Goal: Task Accomplishment & Management: Complete application form

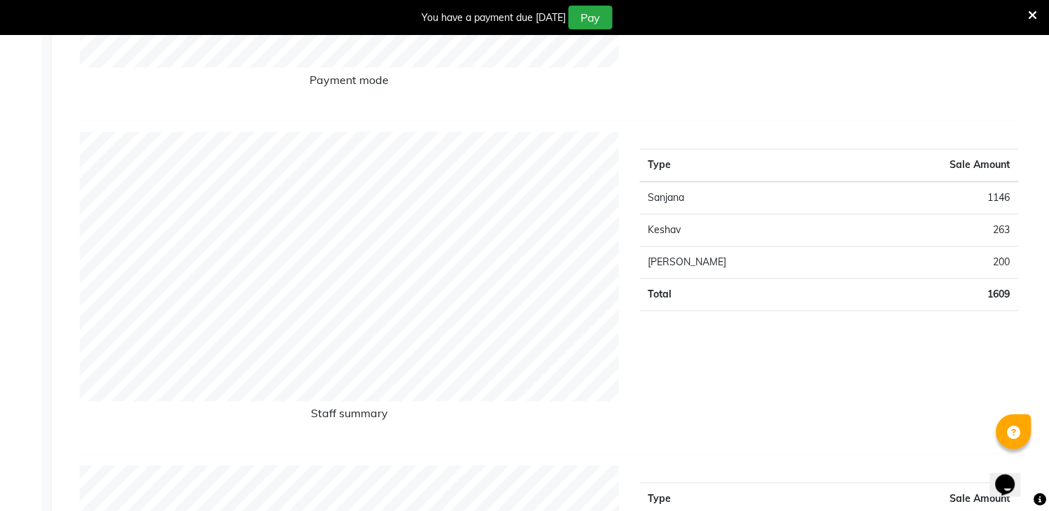
scroll to position [35, 0]
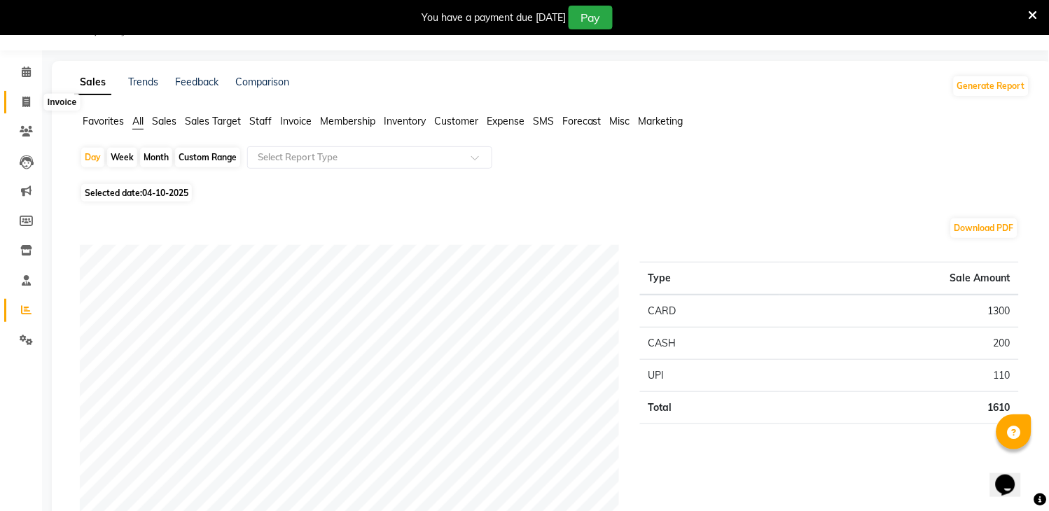
click at [26, 95] on span at bounding box center [26, 103] width 25 height 16
select select "service"
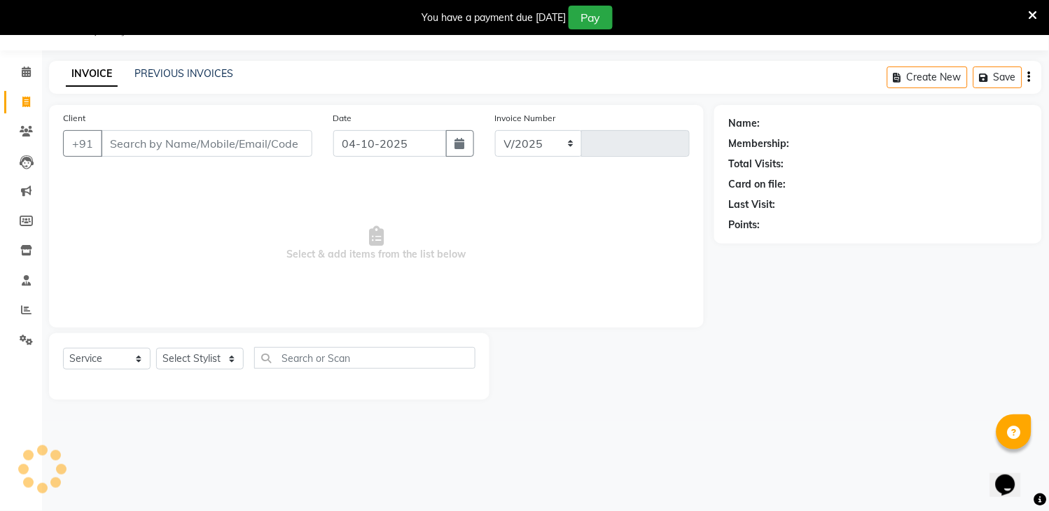
select select "6973"
type input "3341"
click at [10, 314] on link "Reports" at bounding box center [21, 310] width 34 height 23
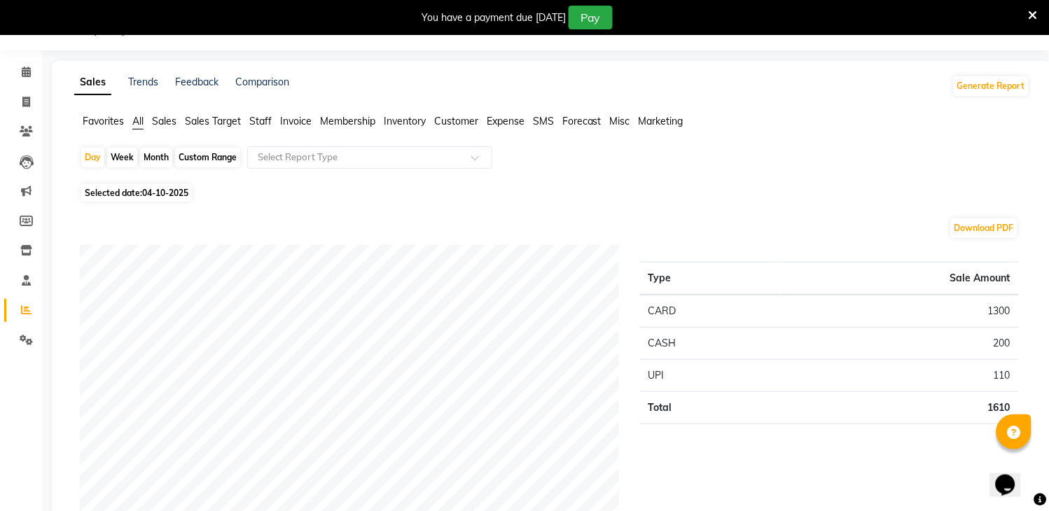
click at [147, 151] on div "Month" at bounding box center [156, 158] width 32 height 20
select select "10"
select select "2025"
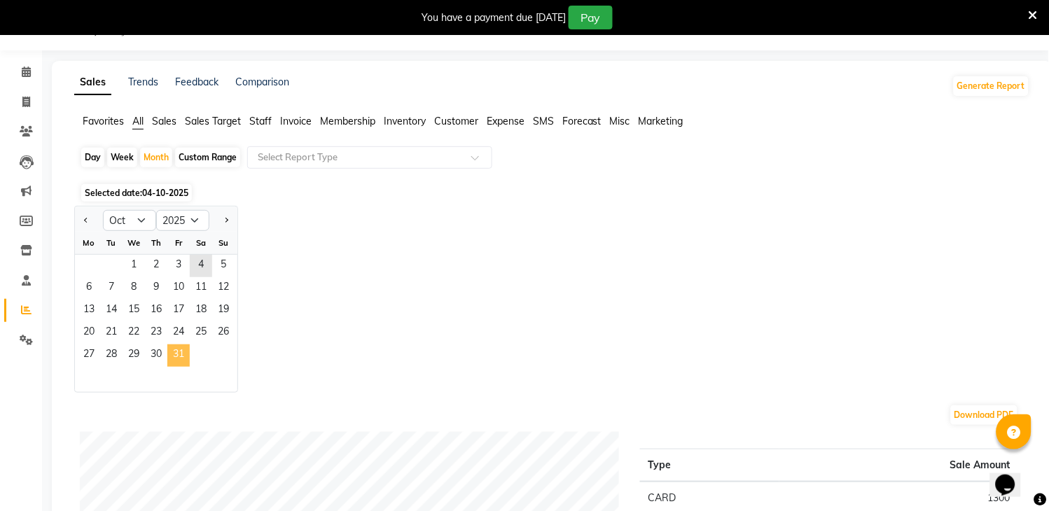
click at [182, 354] on span "31" at bounding box center [178, 356] width 22 height 22
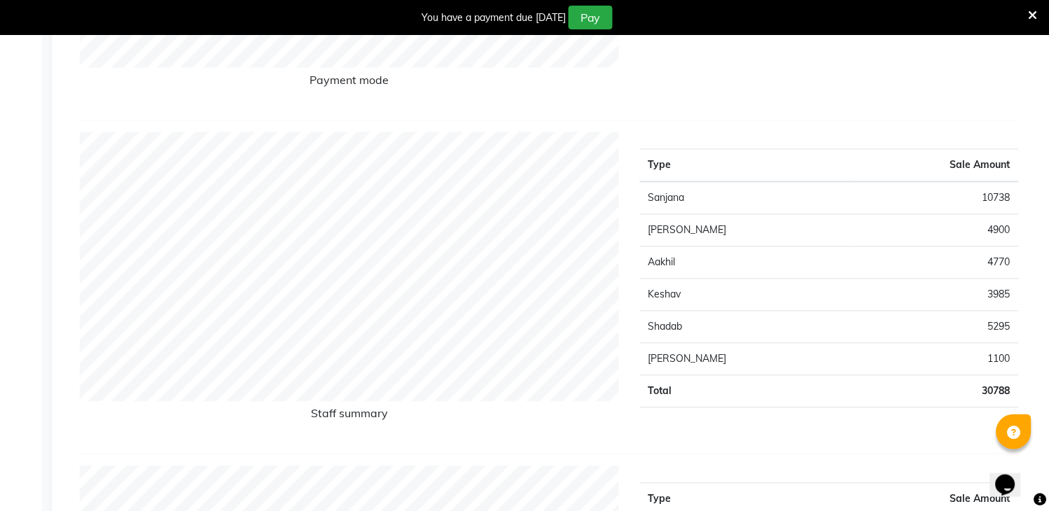
scroll to position [35, 0]
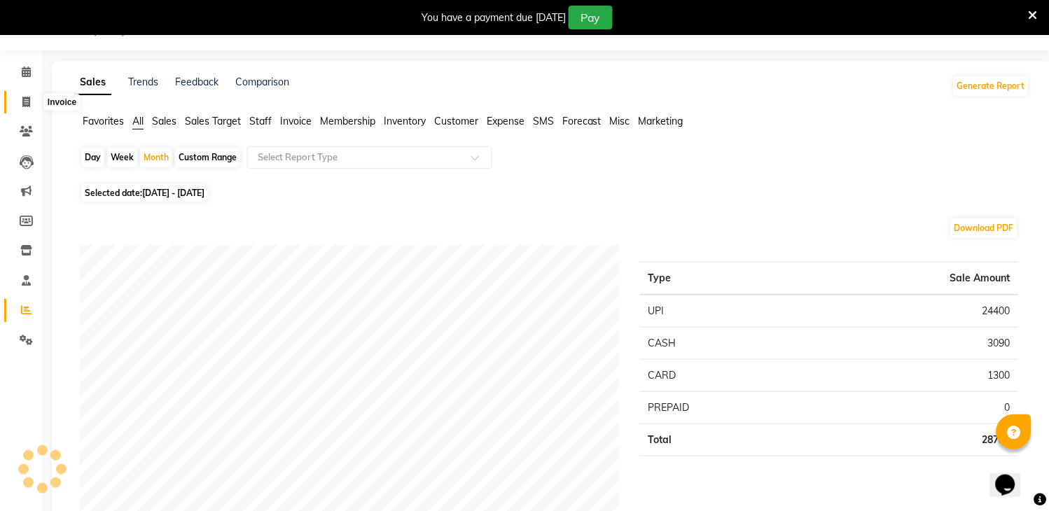
click at [30, 98] on span at bounding box center [26, 103] width 25 height 16
select select "service"
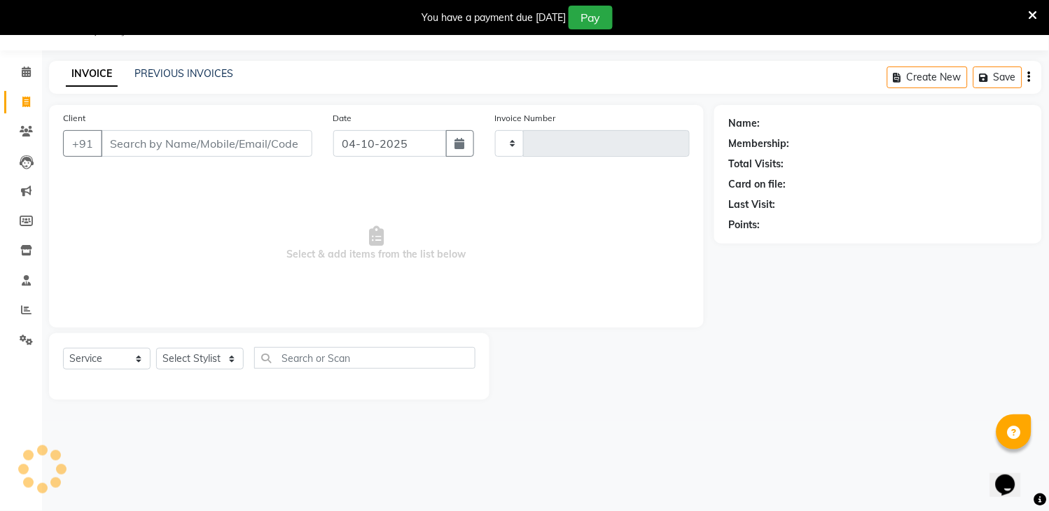
type input "3341"
select select "6973"
click at [24, 308] on icon at bounding box center [26, 310] width 11 height 11
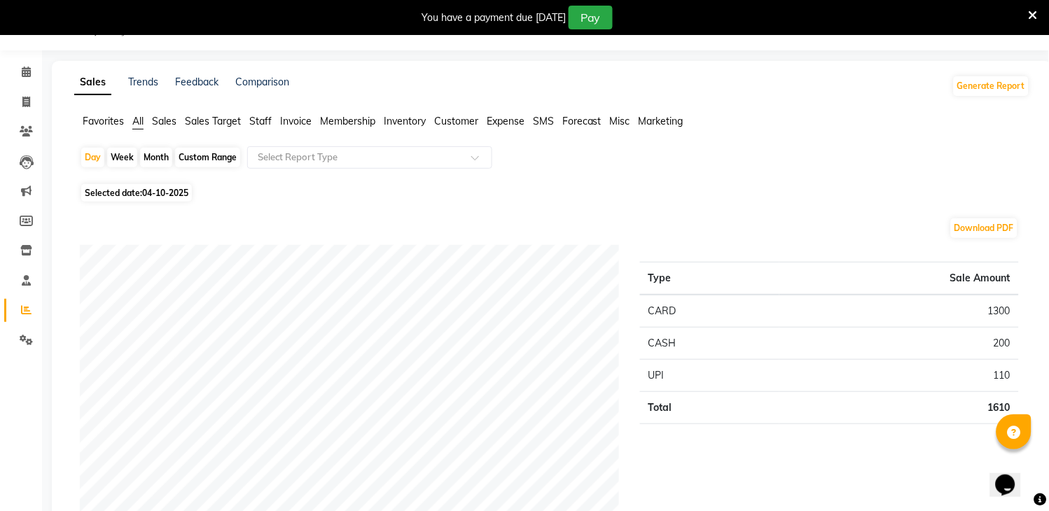
click at [152, 156] on div "Month" at bounding box center [156, 158] width 32 height 20
select select "10"
select select "2025"
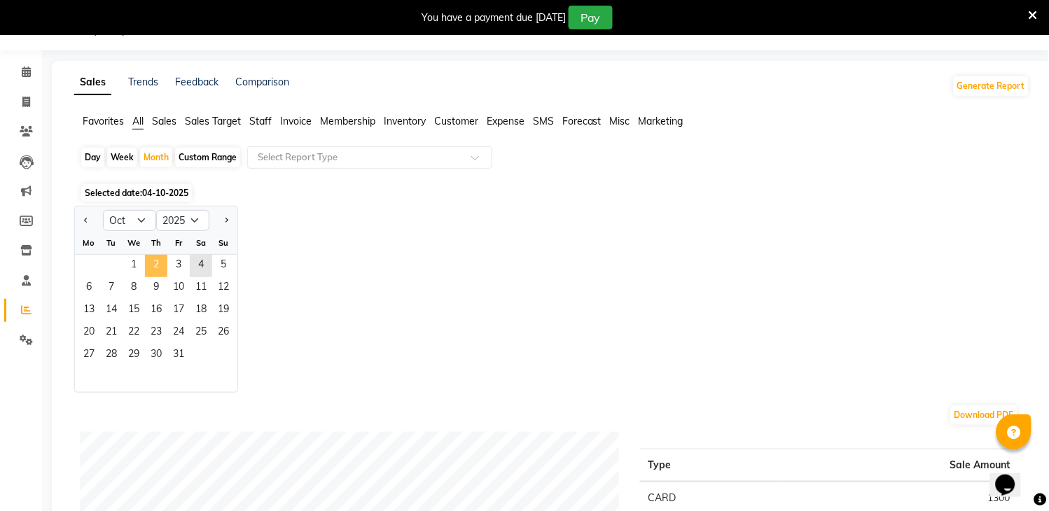
click at [159, 268] on span "2" at bounding box center [156, 266] width 22 height 22
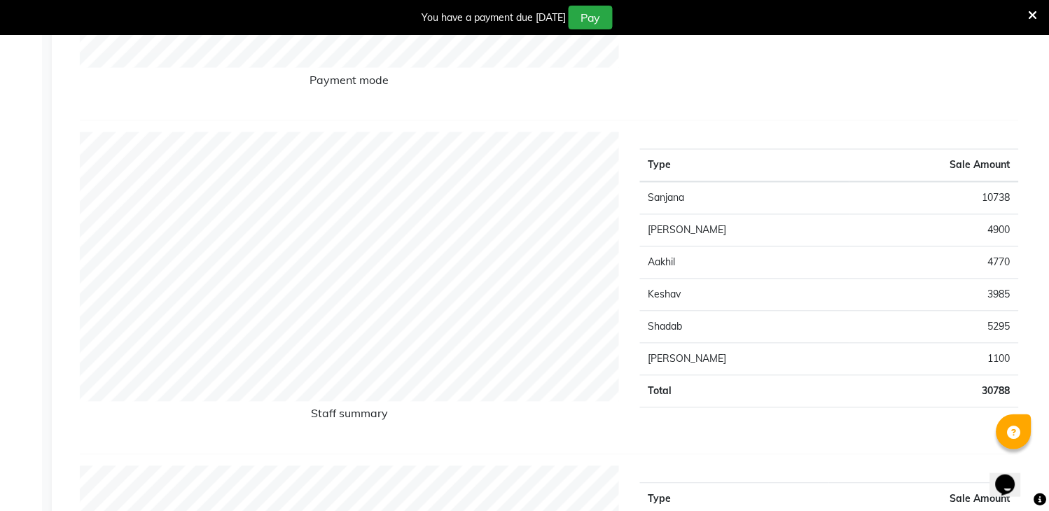
scroll to position [35, 0]
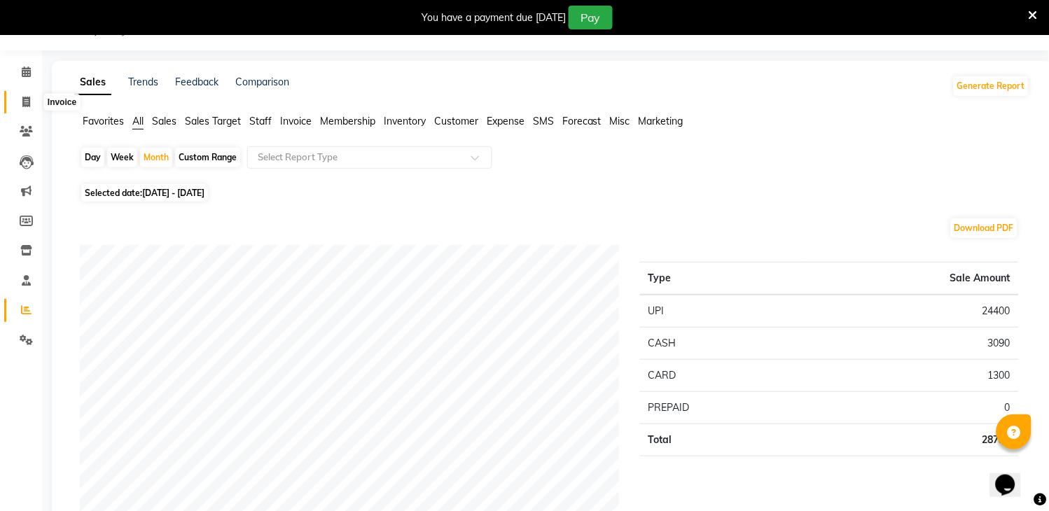
click at [15, 95] on span at bounding box center [26, 103] width 25 height 16
select select "service"
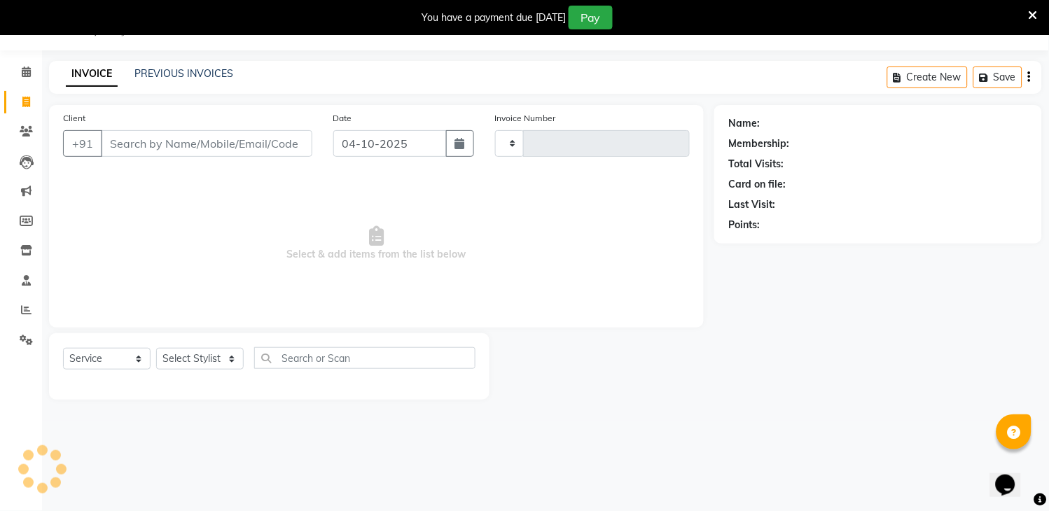
type input "3341"
select select "6973"
click at [22, 301] on link "Reports" at bounding box center [21, 310] width 34 height 23
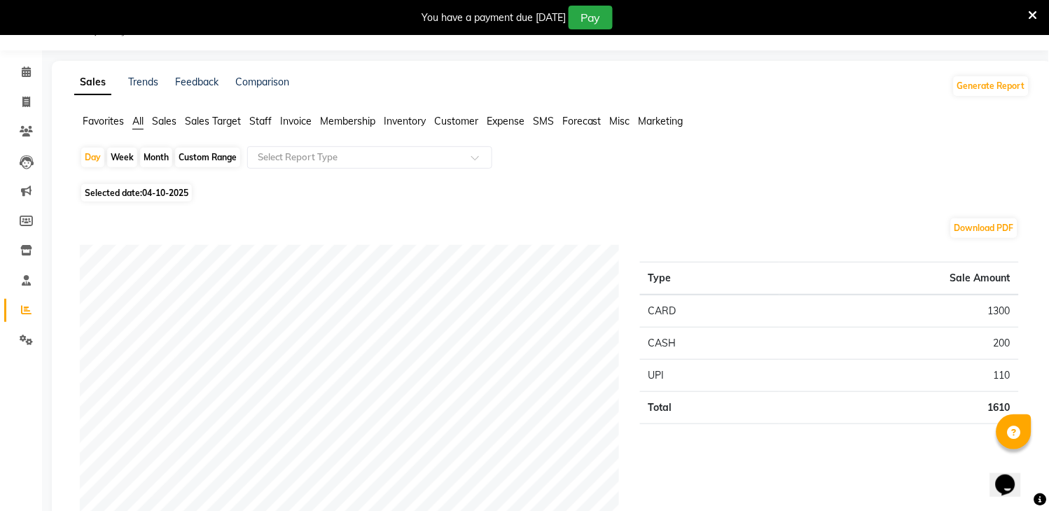
click at [152, 156] on div "Month" at bounding box center [156, 158] width 32 height 20
select select "10"
select select "2025"
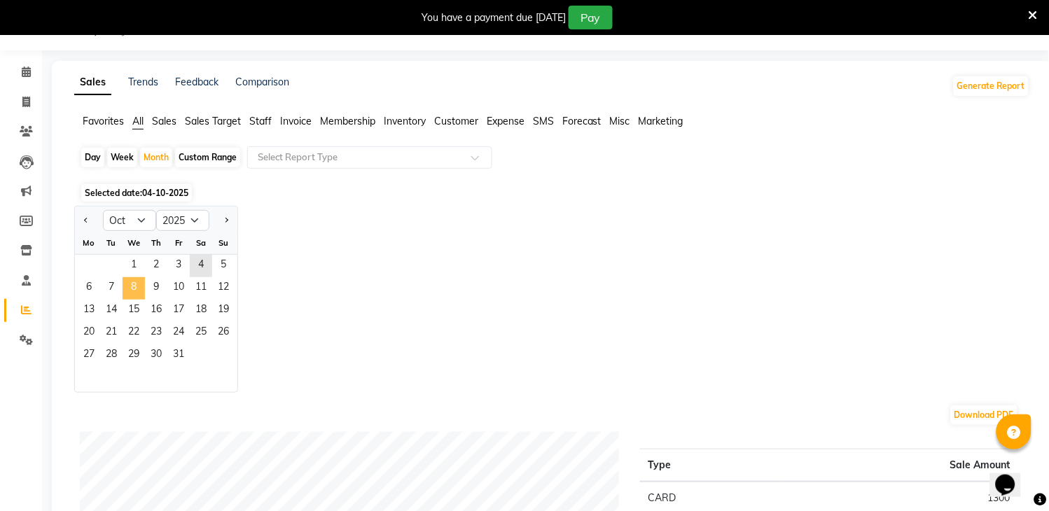
click at [137, 295] on span "8" at bounding box center [134, 288] width 22 height 22
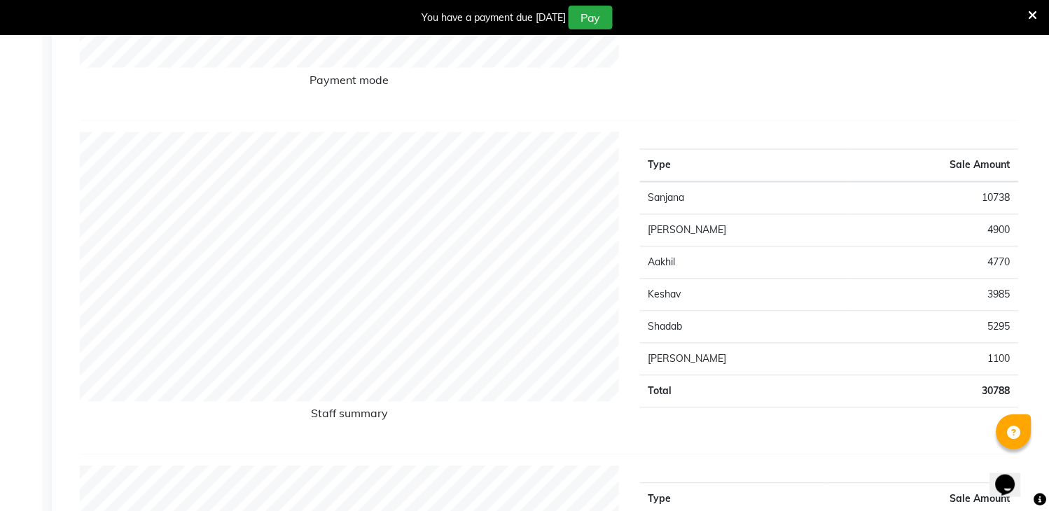
scroll to position [35, 0]
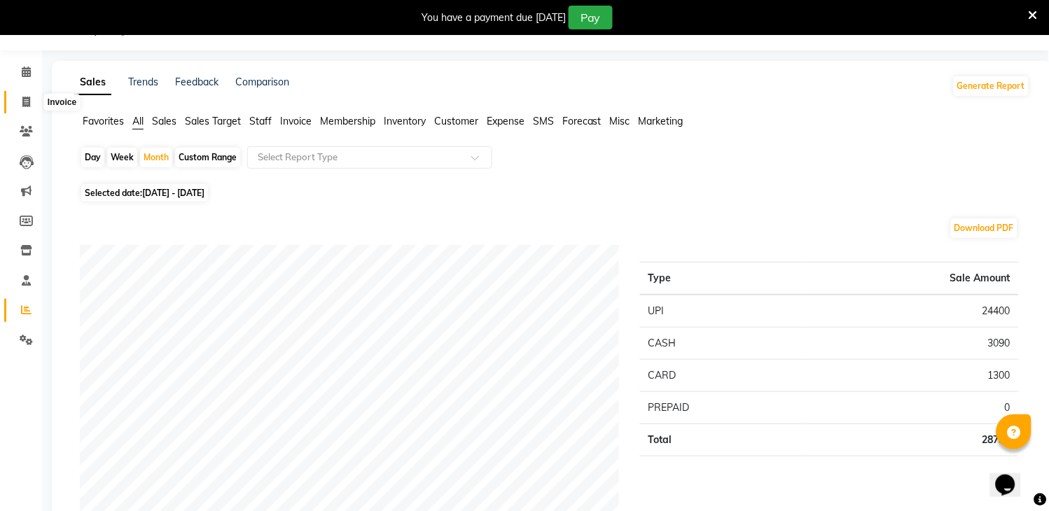
click at [24, 102] on icon at bounding box center [26, 102] width 8 height 11
select select "service"
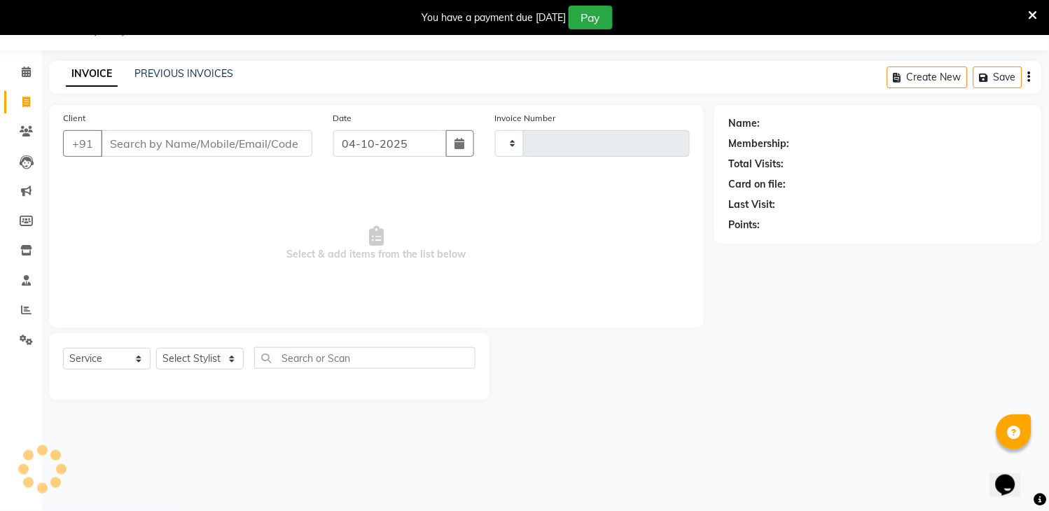
type input "3341"
select select "6973"
click at [165, 71] on link "PREVIOUS INVOICES" at bounding box center [183, 73] width 99 height 13
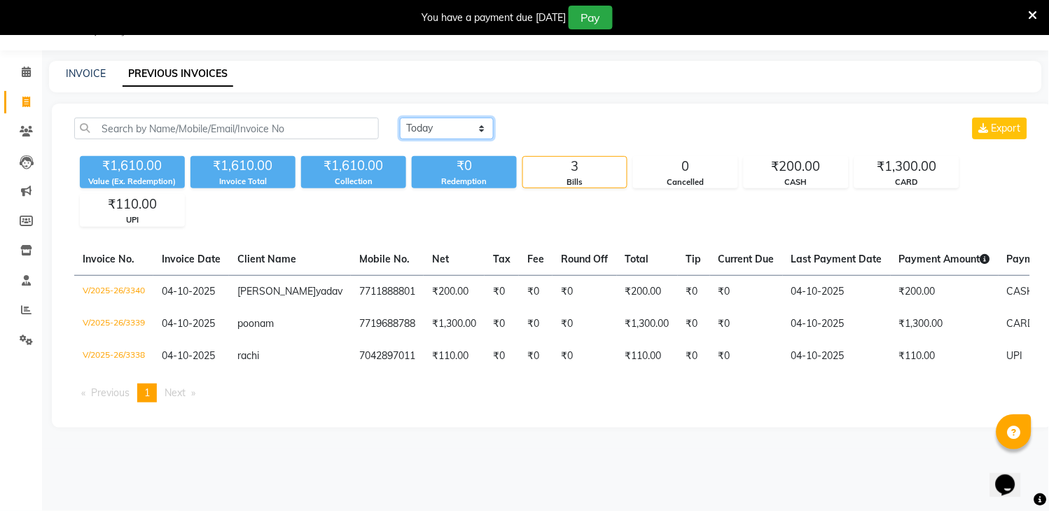
click at [442, 128] on select "[DATE] [DATE] Custom Range" at bounding box center [447, 129] width 94 height 22
select select "range"
click at [400, 118] on select "[DATE] [DATE] Custom Range" at bounding box center [447, 129] width 94 height 22
click at [565, 128] on input "04-10-2025" at bounding box center [561, 129] width 98 height 20
select select "10"
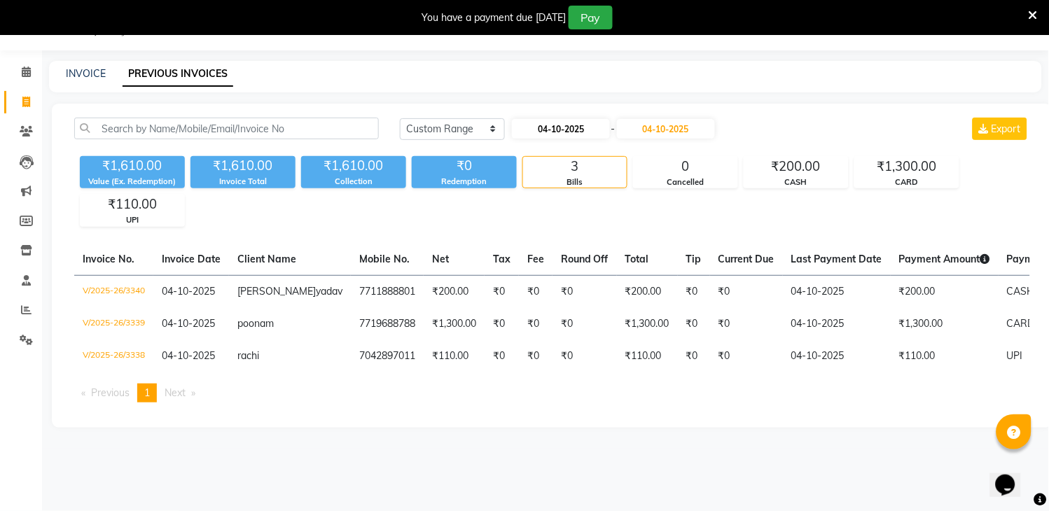
select select "2025"
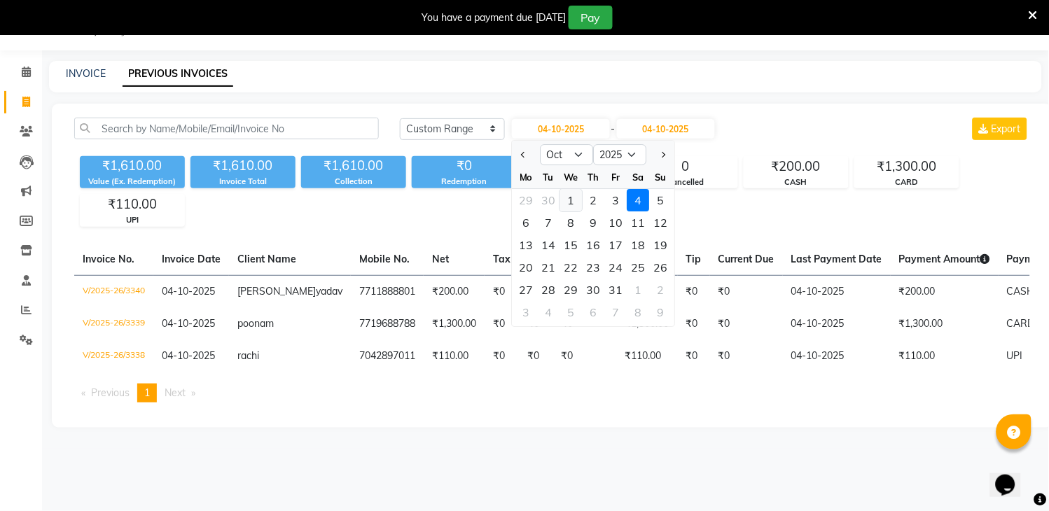
click at [576, 198] on div "1" at bounding box center [571, 200] width 22 height 22
type input "01-10-2025"
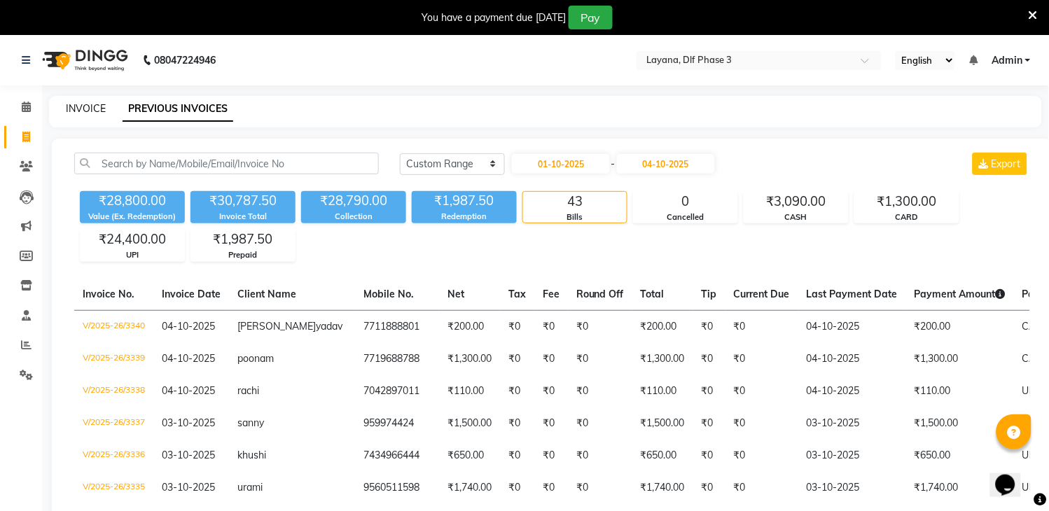
click at [79, 106] on link "INVOICE" at bounding box center [86, 108] width 40 height 13
select select "service"
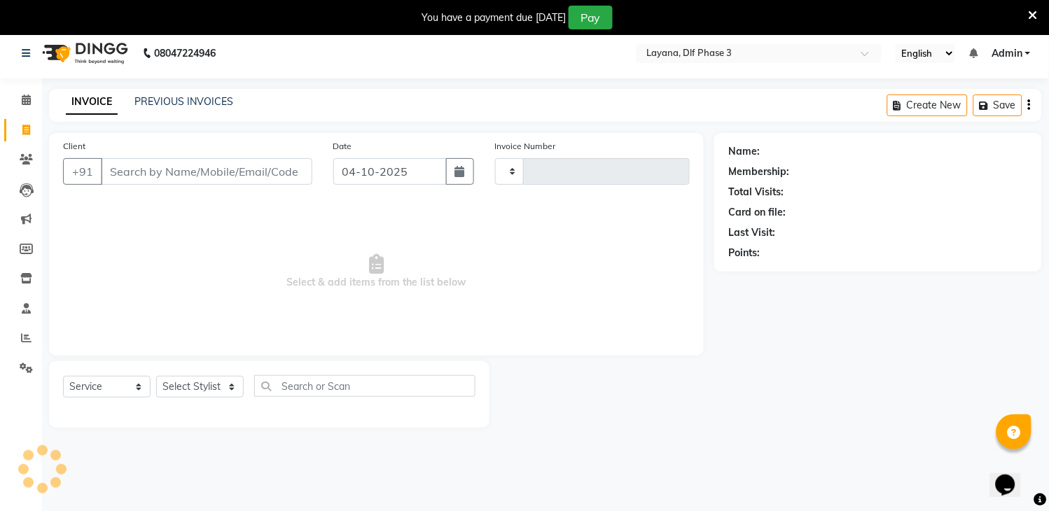
type input "3341"
select select "6973"
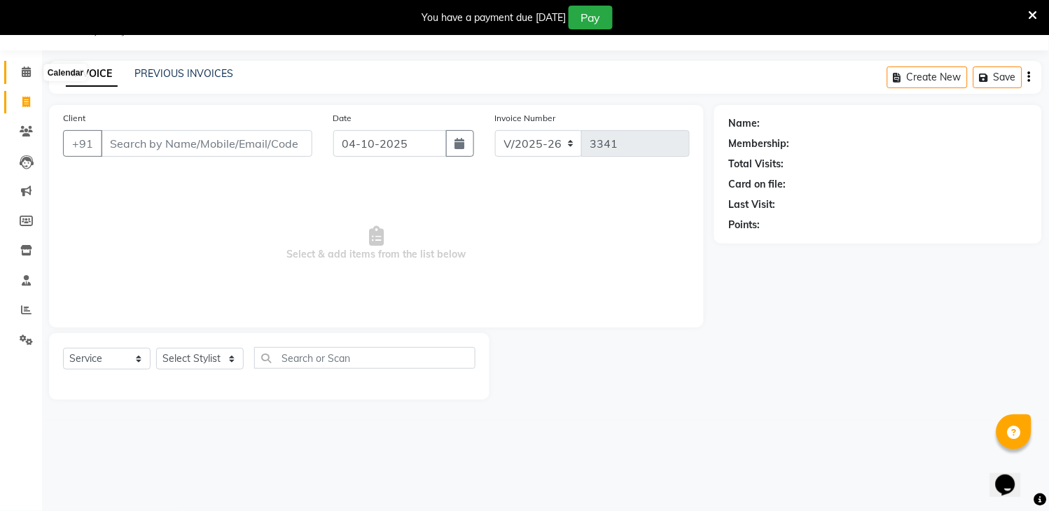
click at [20, 69] on span at bounding box center [26, 72] width 25 height 16
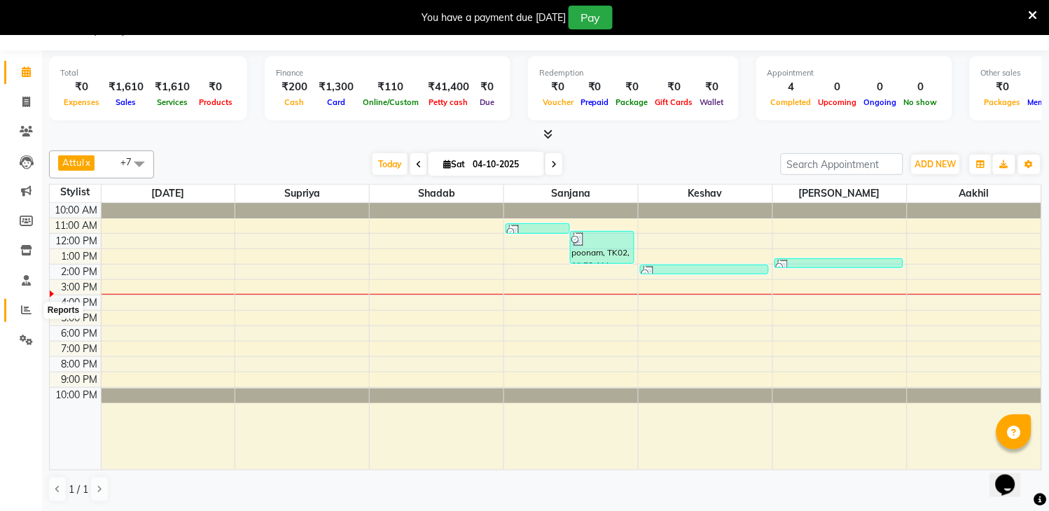
click at [18, 303] on span at bounding box center [26, 311] width 25 height 16
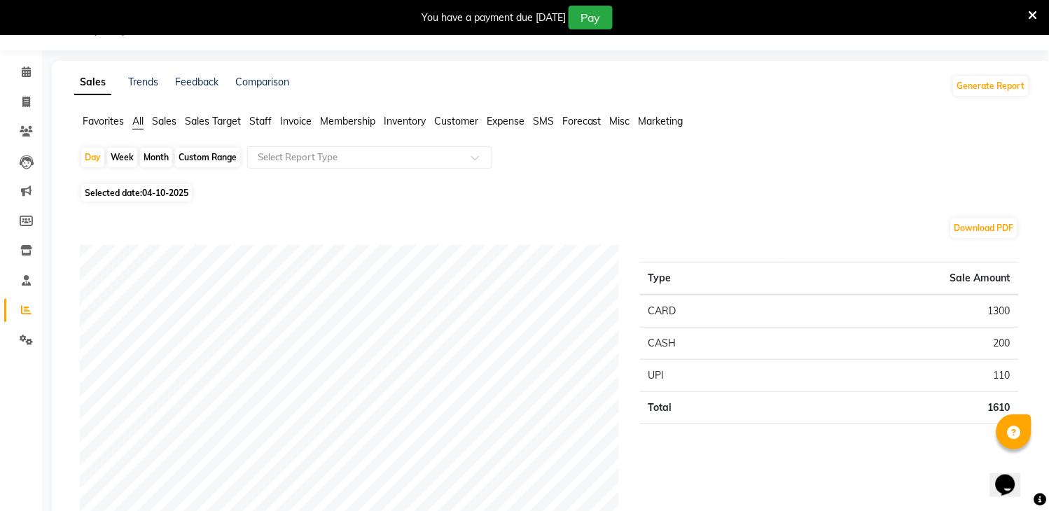
click at [291, 118] on span "Invoice" at bounding box center [296, 121] width 32 height 13
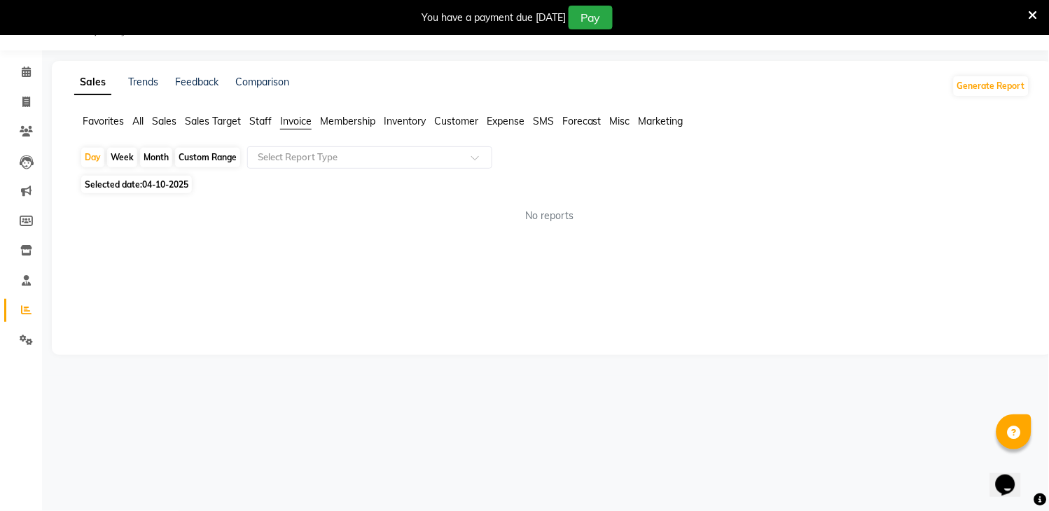
click at [265, 118] on span "Staff" at bounding box center [260, 121] width 22 height 13
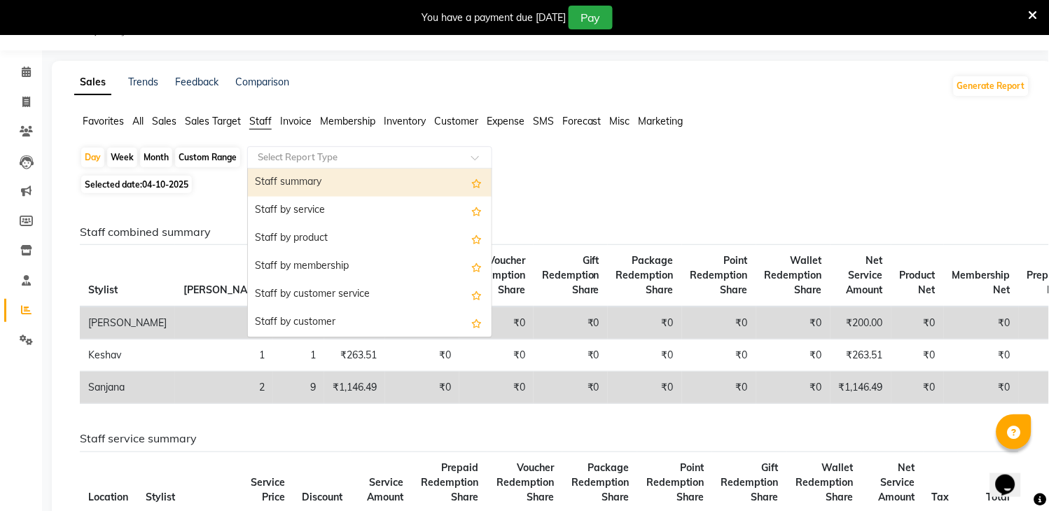
click at [305, 152] on input "text" at bounding box center [356, 158] width 202 height 14
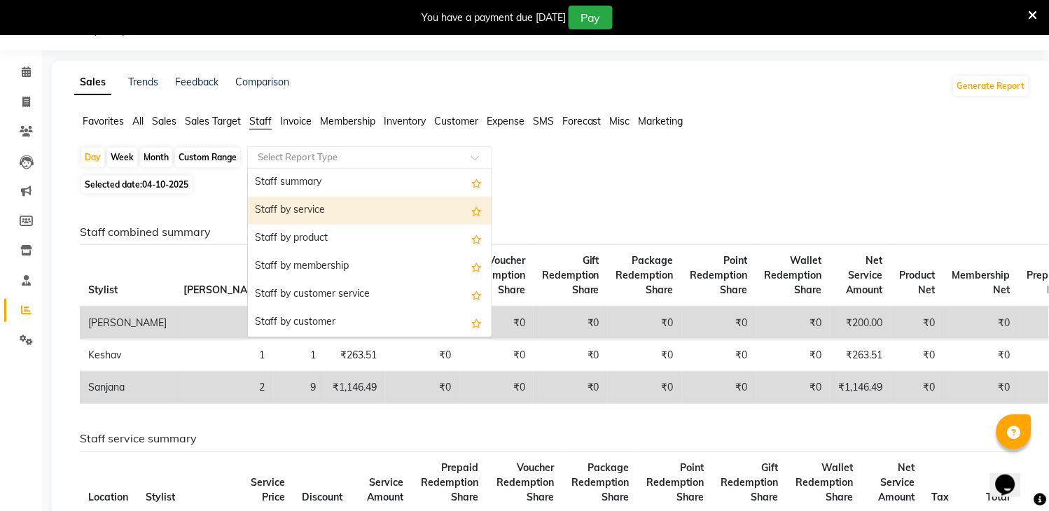
click at [298, 212] on div "Staff by service" at bounding box center [370, 211] width 244 height 28
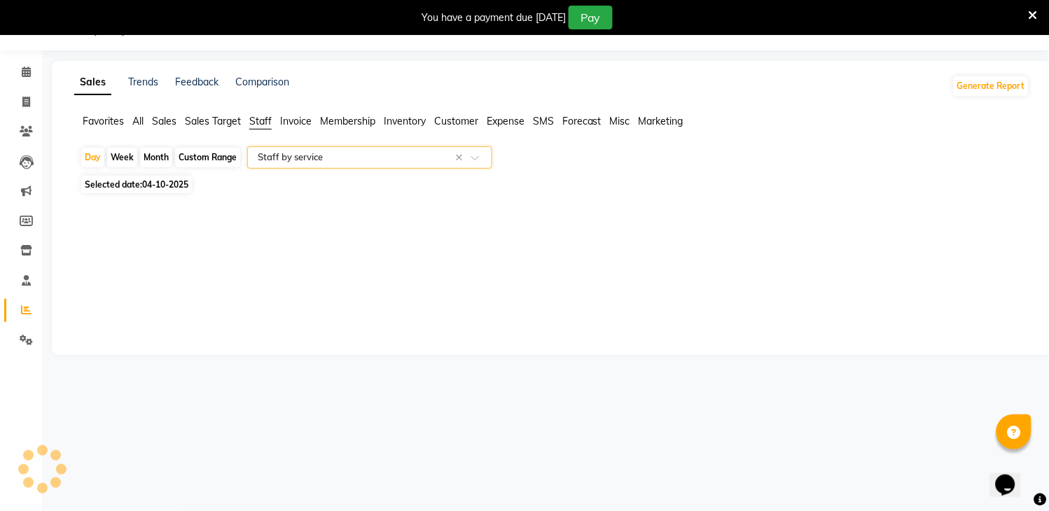
select select "full_report"
select select "csv"
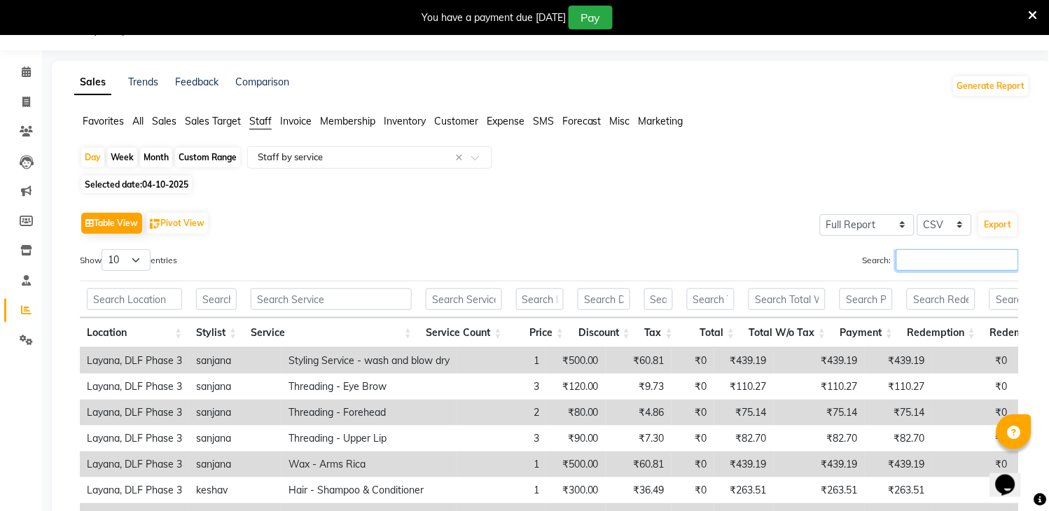
click at [964, 261] on input "Search:" at bounding box center [958, 260] width 123 height 22
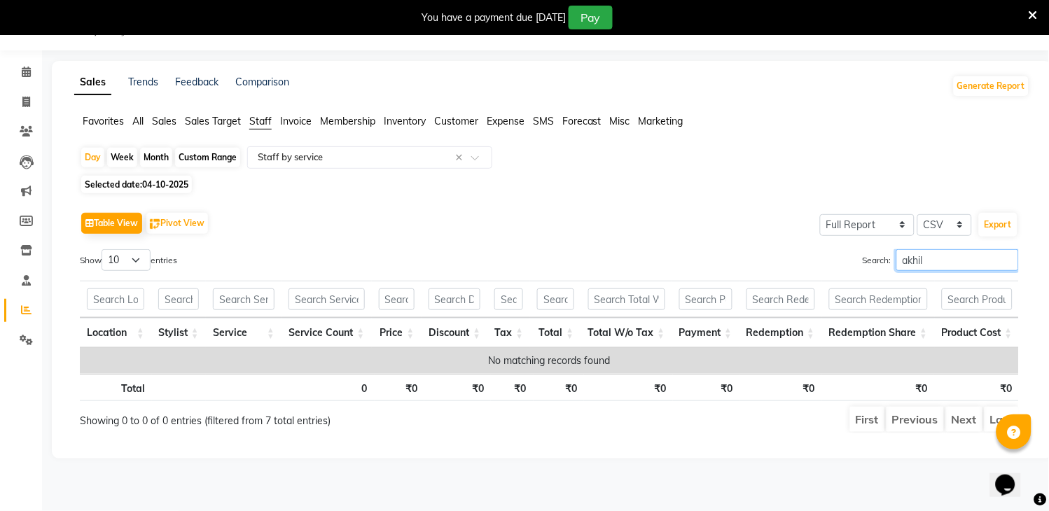
click at [897, 259] on input "akhil" at bounding box center [958, 260] width 123 height 22
type input "khil"
click at [1005, 261] on input "khil" at bounding box center [958, 260] width 123 height 22
type input "[PERSON_NAME]"
click at [134, 184] on span "Selected date: [DATE]" at bounding box center [136, 185] width 111 height 18
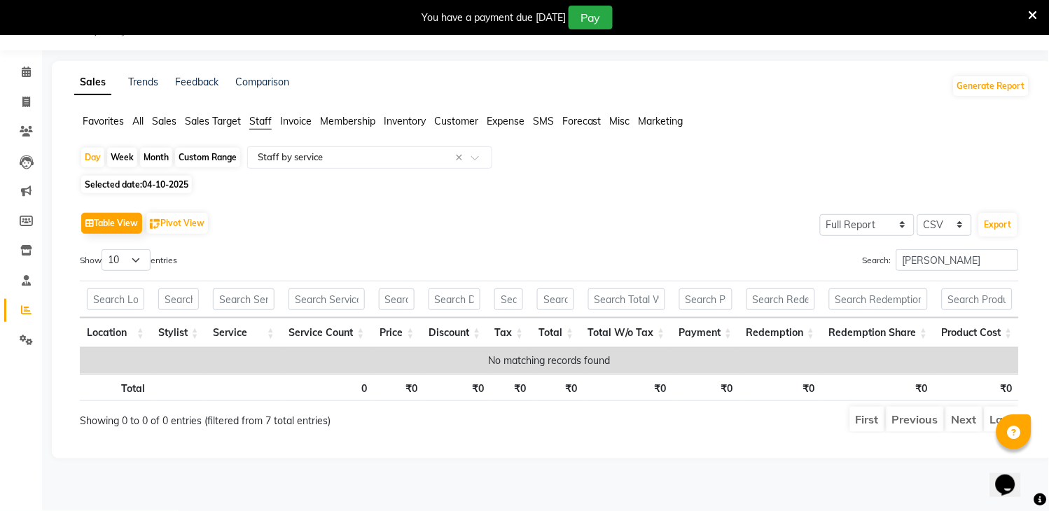
select select "10"
select select "2025"
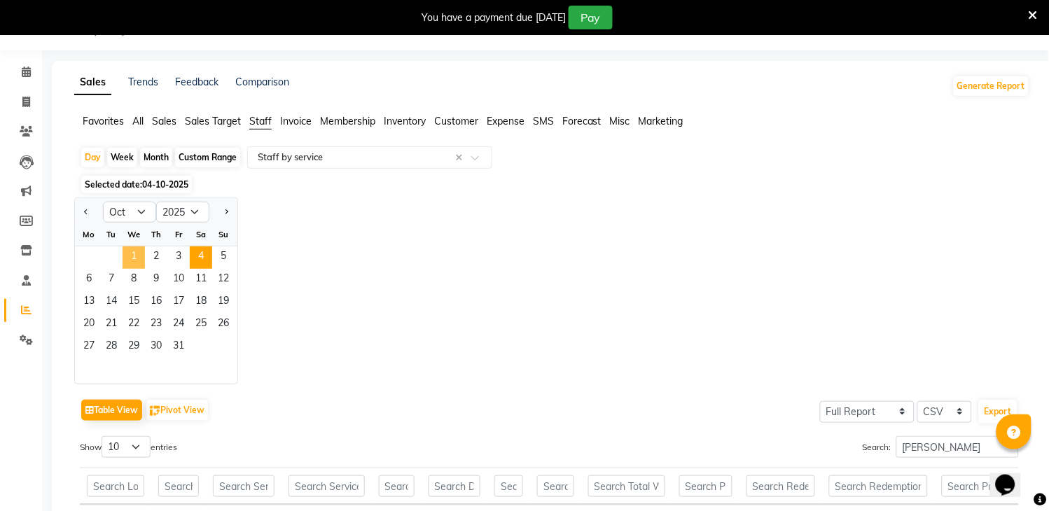
click at [133, 251] on span "1" at bounding box center [134, 258] width 22 height 22
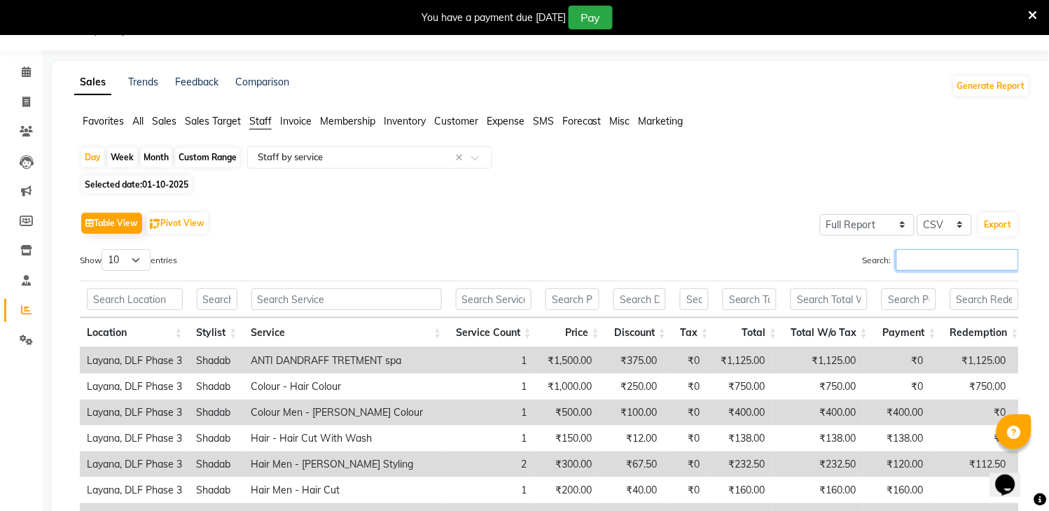
click at [915, 261] on input "Search:" at bounding box center [958, 260] width 123 height 22
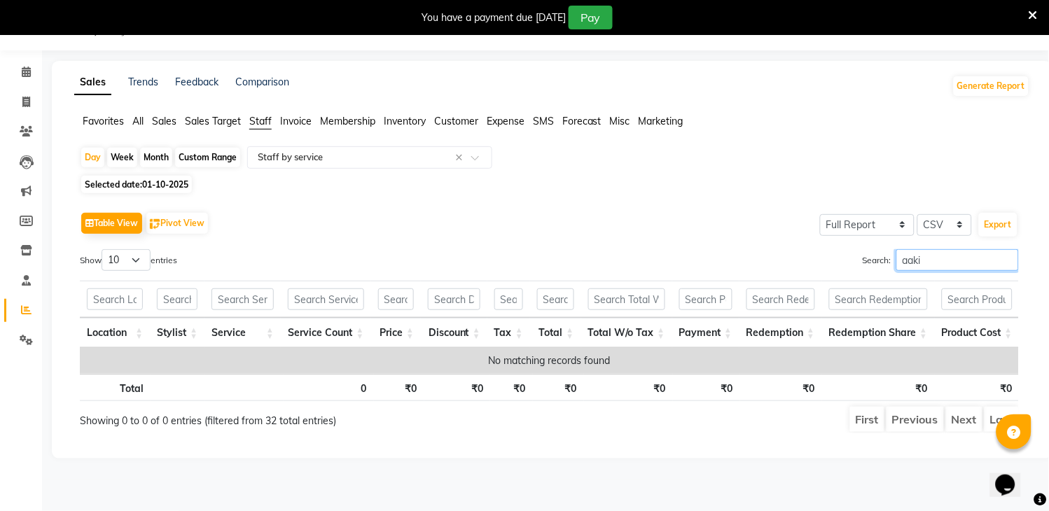
type input "[PERSON_NAME]"
click at [1009, 257] on input "[PERSON_NAME]" at bounding box center [958, 260] width 123 height 22
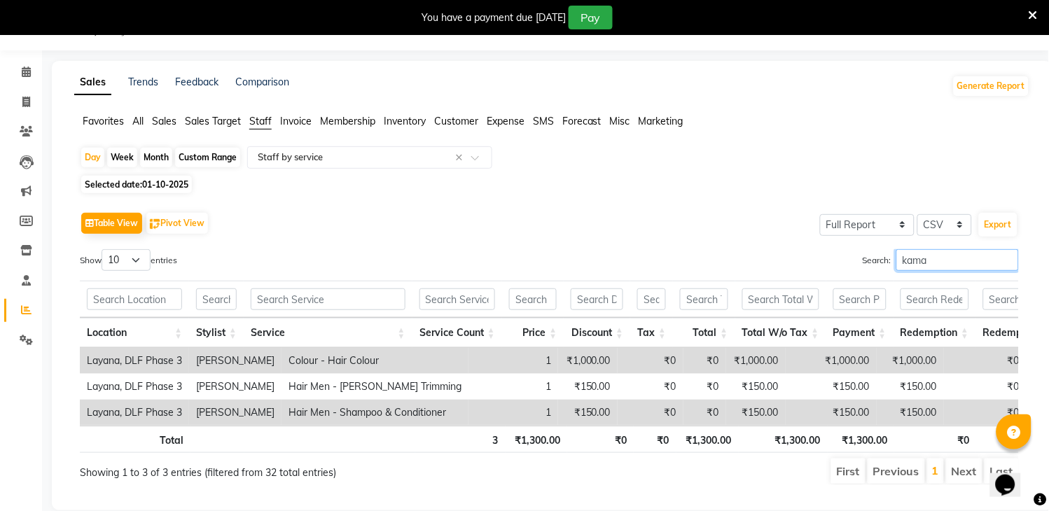
type input "[PERSON_NAME]"
click at [1009, 263] on input "[PERSON_NAME]" at bounding box center [958, 260] width 123 height 22
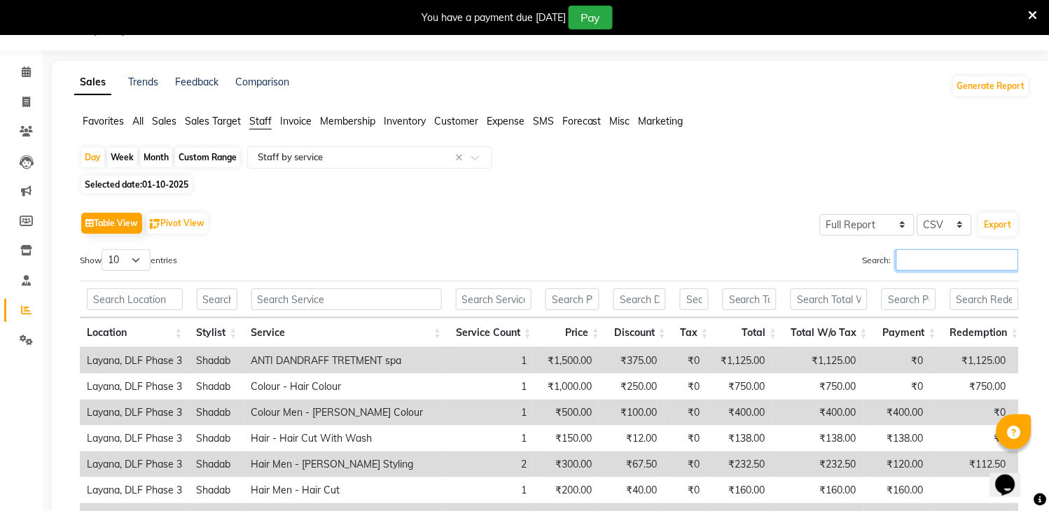
type input "a"
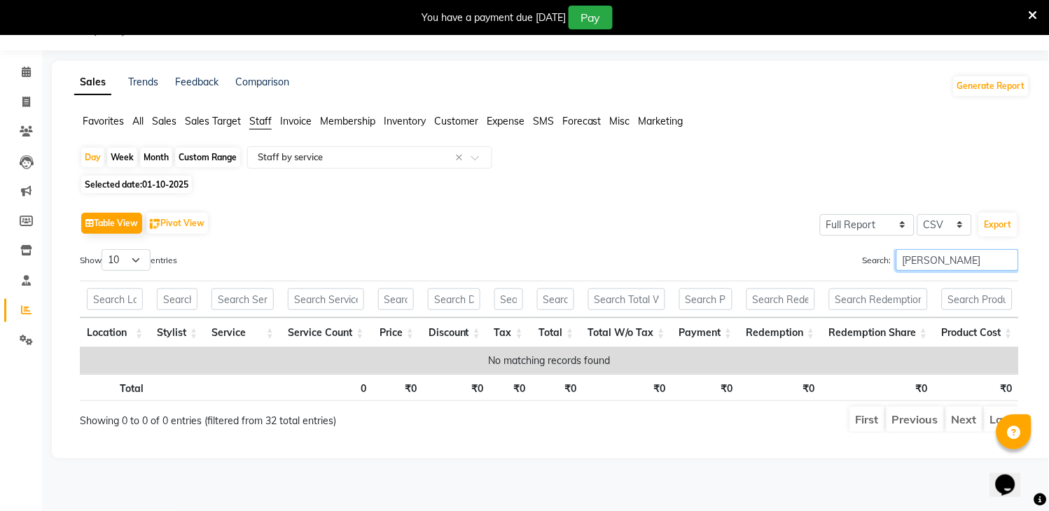
type input "[PERSON_NAME]"
click at [134, 181] on span "Selected date: 01-10-2025" at bounding box center [136, 185] width 111 height 18
select select "10"
select select "2025"
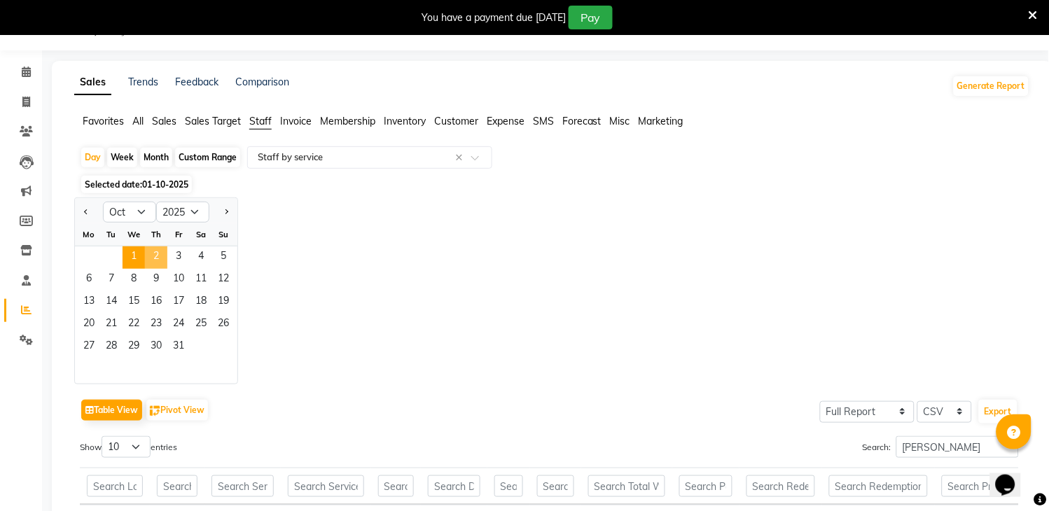
click at [153, 260] on span "2" at bounding box center [156, 258] width 22 height 22
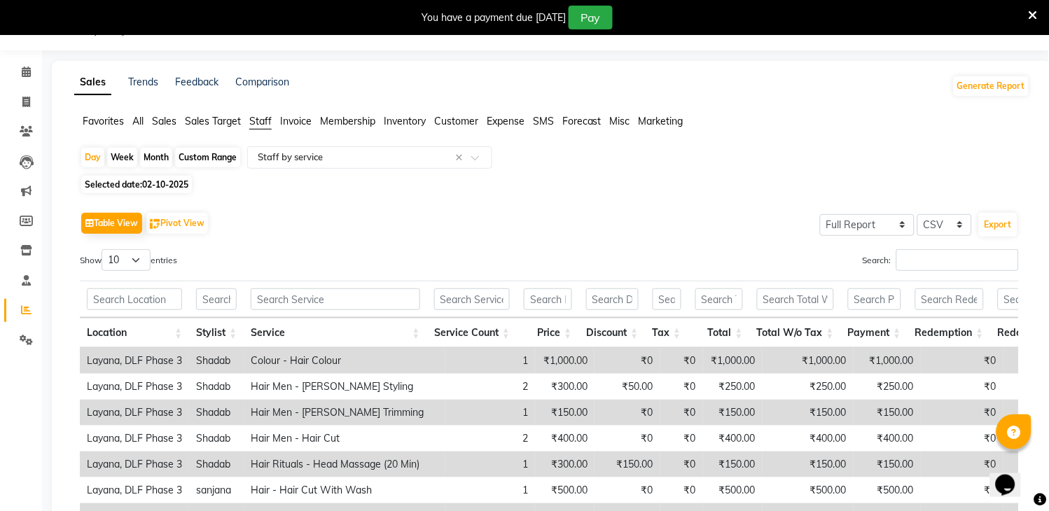
click at [150, 182] on span "02-10-2025" at bounding box center [165, 184] width 46 height 11
select select "10"
select select "2025"
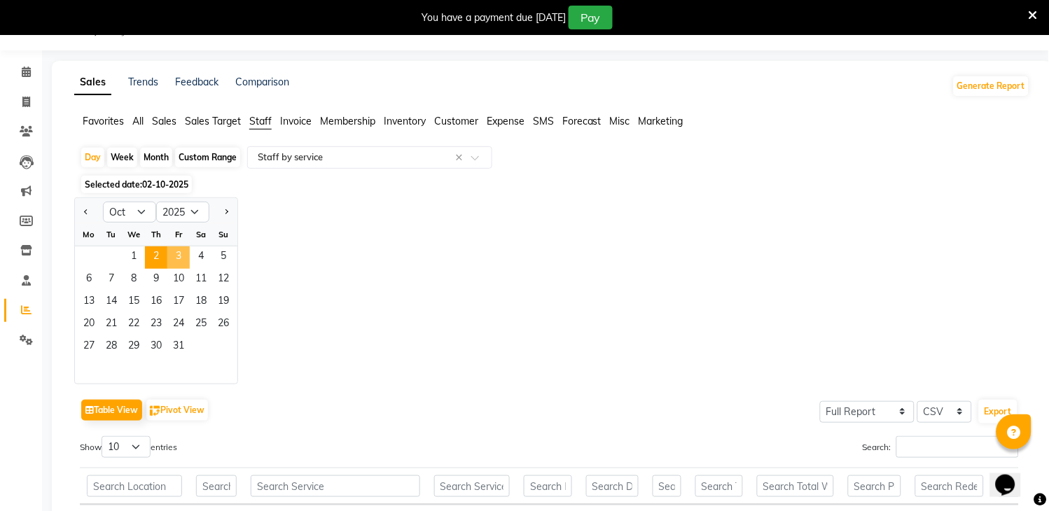
click at [177, 248] on span "3" at bounding box center [178, 258] width 22 height 22
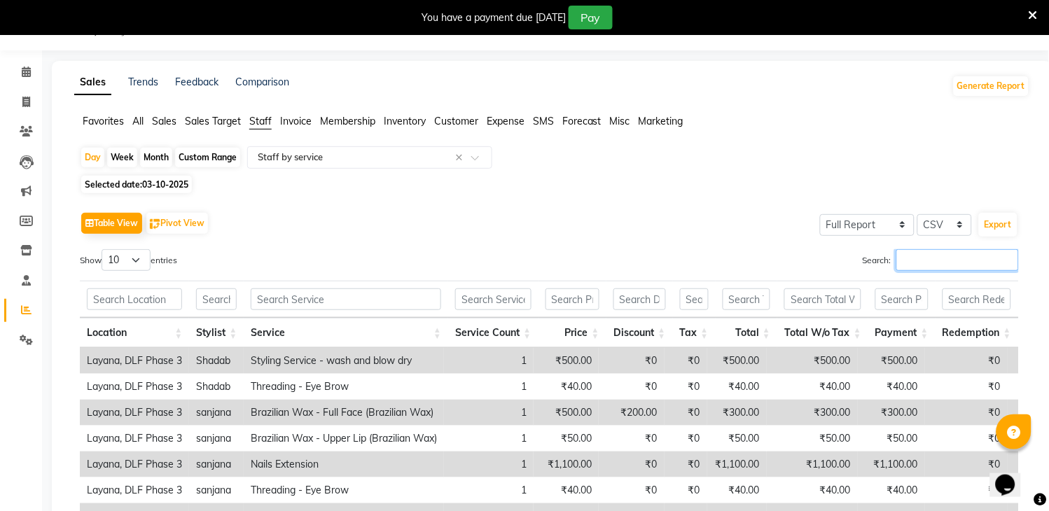
click at [939, 262] on input "Search:" at bounding box center [958, 260] width 123 height 22
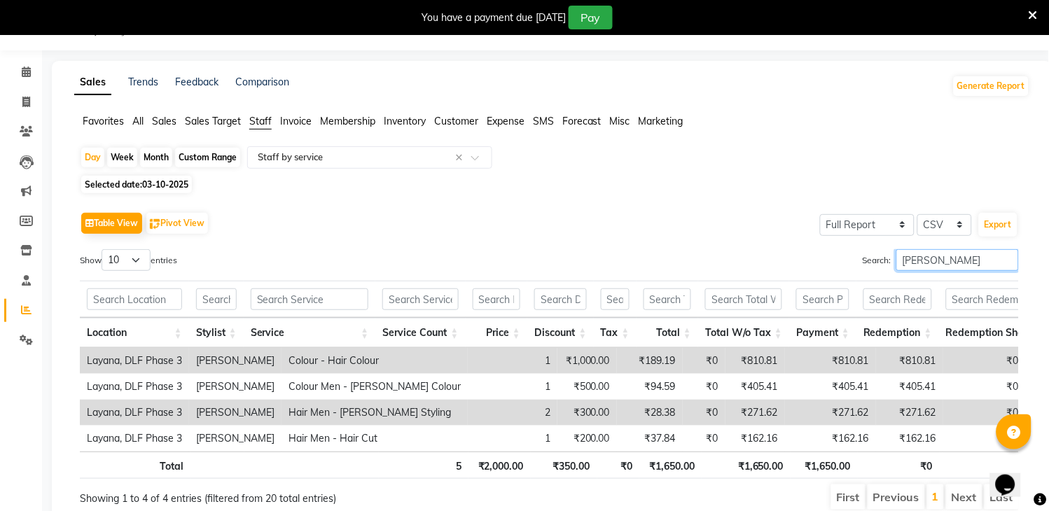
type input "[PERSON_NAME]"
click at [827, 242] on div "Table View Pivot View Select Full Report Filtered Report Select CSV PDF Export …" at bounding box center [549, 360] width 939 height 303
click at [92, 159] on div "Day" at bounding box center [92, 158] width 23 height 20
select select "10"
select select "2025"
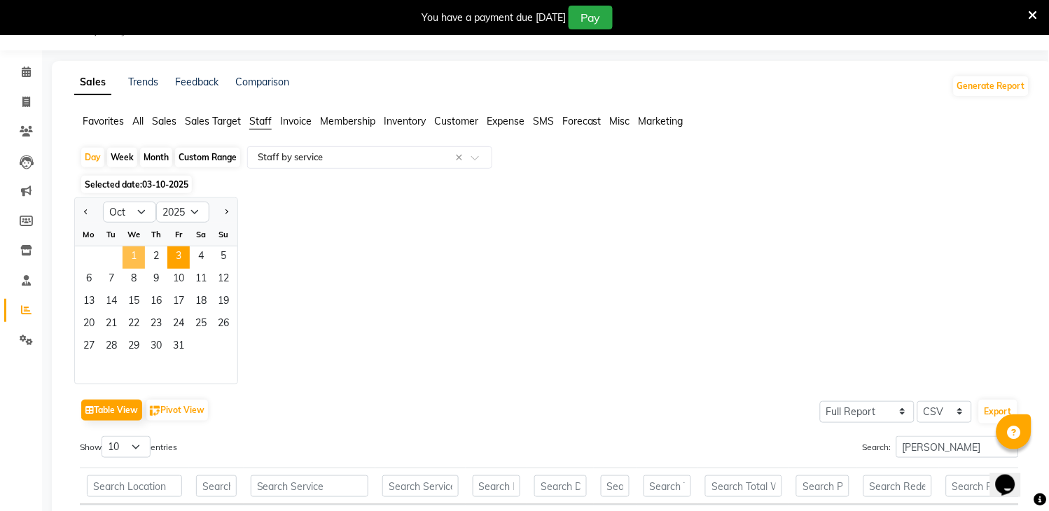
click at [128, 254] on span "1" at bounding box center [134, 258] width 22 height 22
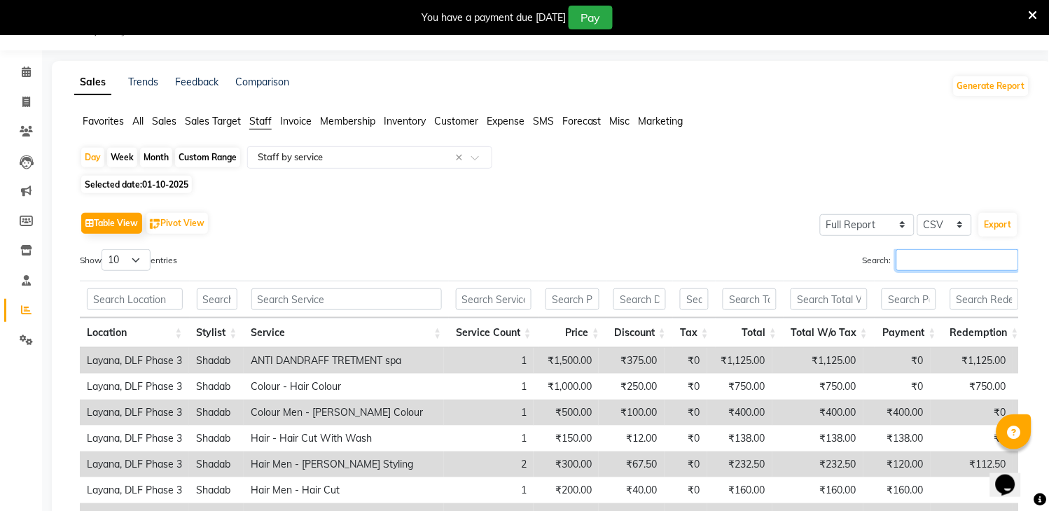
click at [922, 266] on input "Search:" at bounding box center [958, 260] width 123 height 22
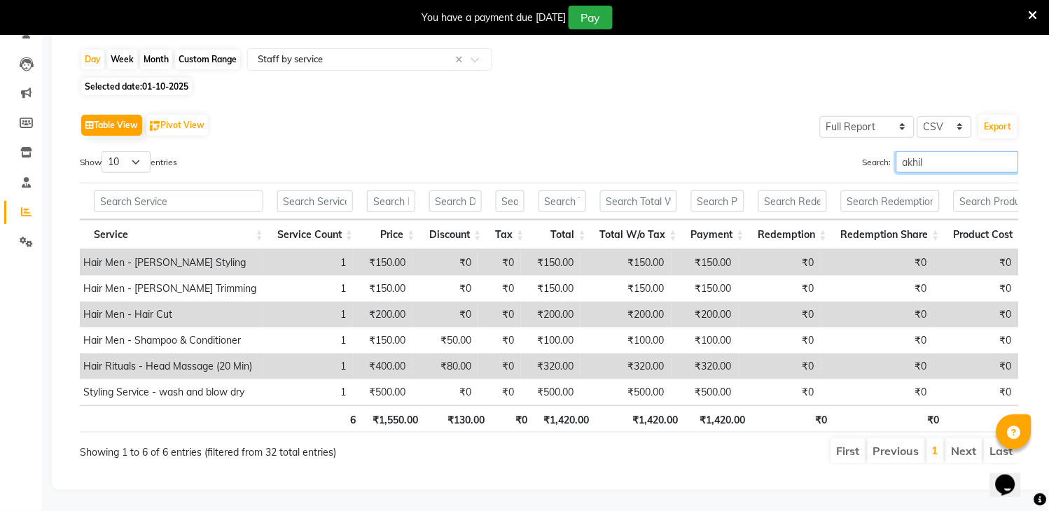
scroll to position [0, 169]
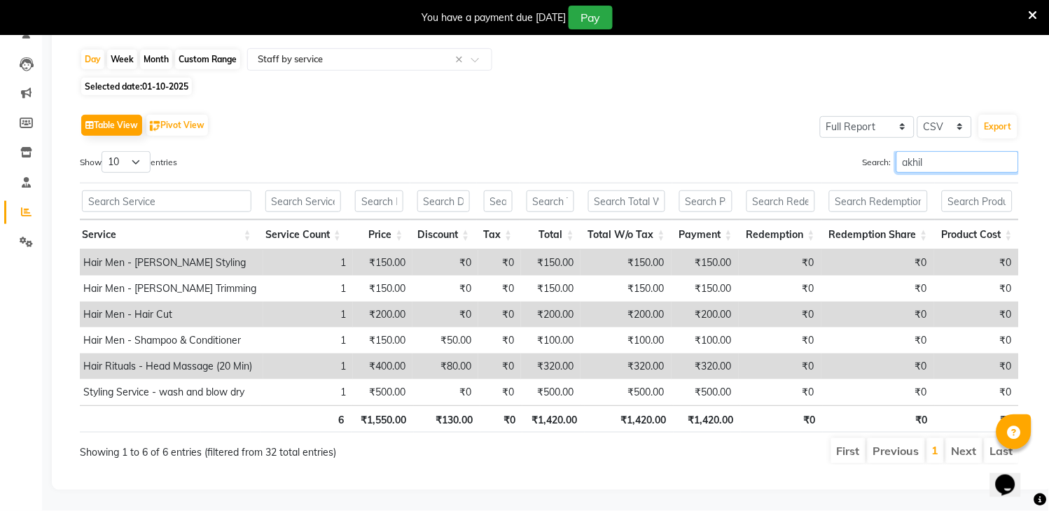
type input "akhil"
click at [490, 372] on td "₹0" at bounding box center [499, 367] width 43 height 26
click at [561, 368] on td "₹320.00" at bounding box center [551, 367] width 60 height 26
click at [892, 374] on td "₹0" at bounding box center [878, 367] width 113 height 26
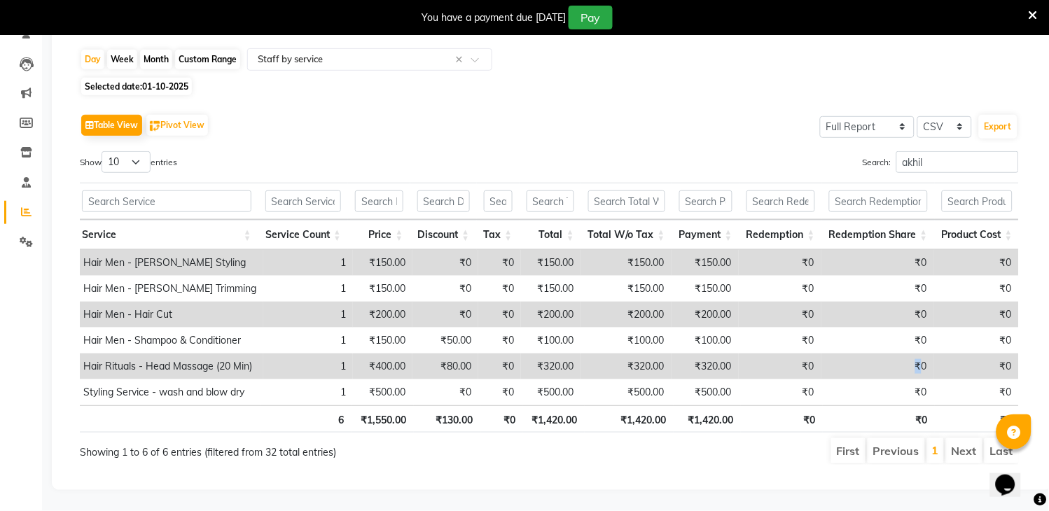
click at [892, 374] on td "₹0" at bounding box center [878, 367] width 113 height 26
click at [900, 371] on td "₹0" at bounding box center [878, 367] width 113 height 26
click at [700, 372] on td "₹320.00" at bounding box center [705, 367] width 67 height 26
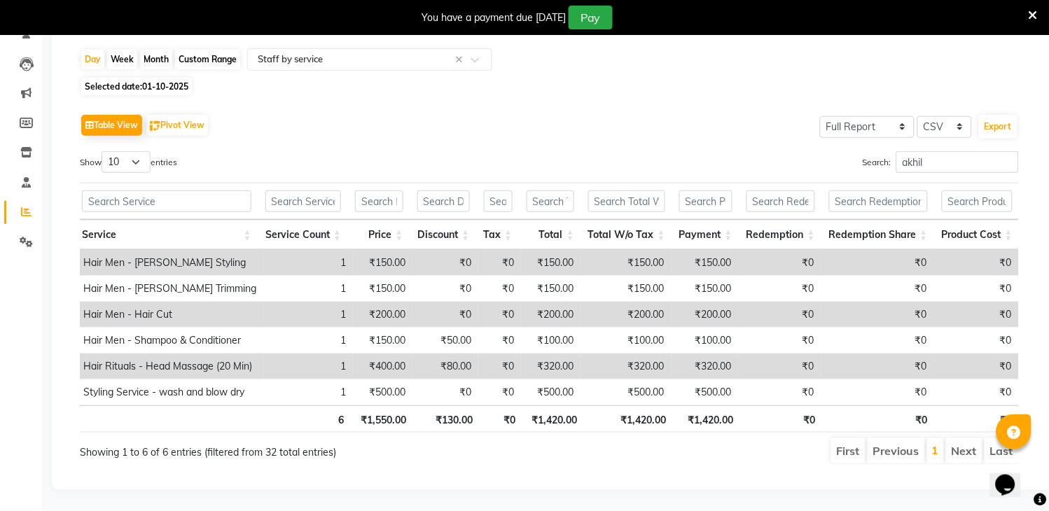
click at [756, 369] on td "₹0" at bounding box center [780, 367] width 83 height 26
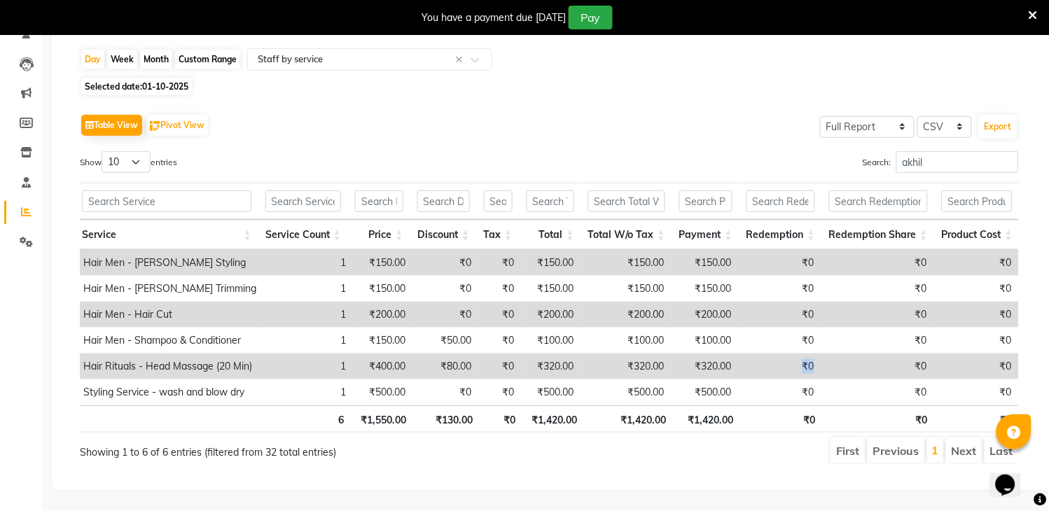
click at [756, 369] on td "₹0" at bounding box center [780, 367] width 83 height 26
click at [813, 366] on td "₹0" at bounding box center [780, 367] width 83 height 26
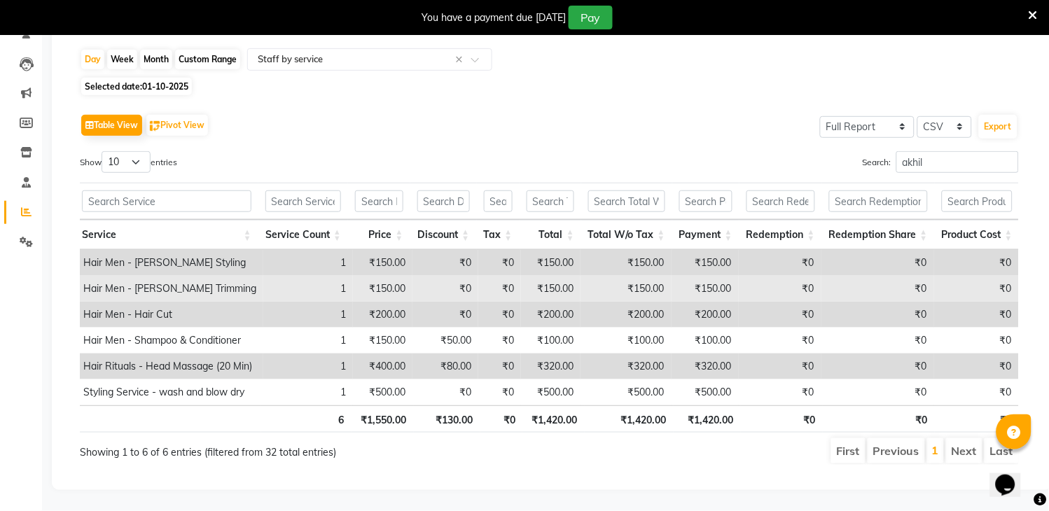
click at [619, 292] on td "₹150.00" at bounding box center [626, 289] width 91 height 26
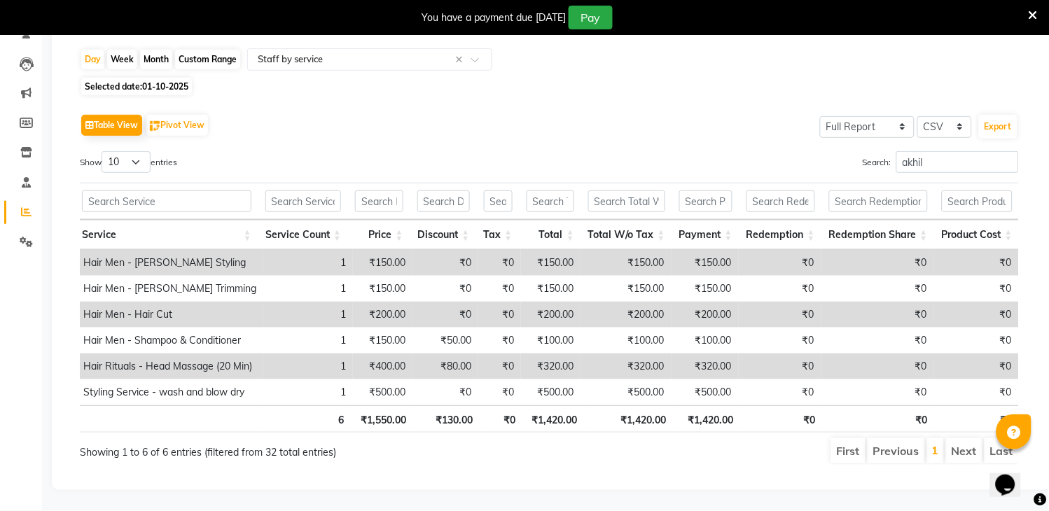
scroll to position [160, 0]
click at [972, 438] on li "Next" at bounding box center [964, 450] width 36 height 25
click at [965, 438] on li "Next" at bounding box center [964, 450] width 36 height 25
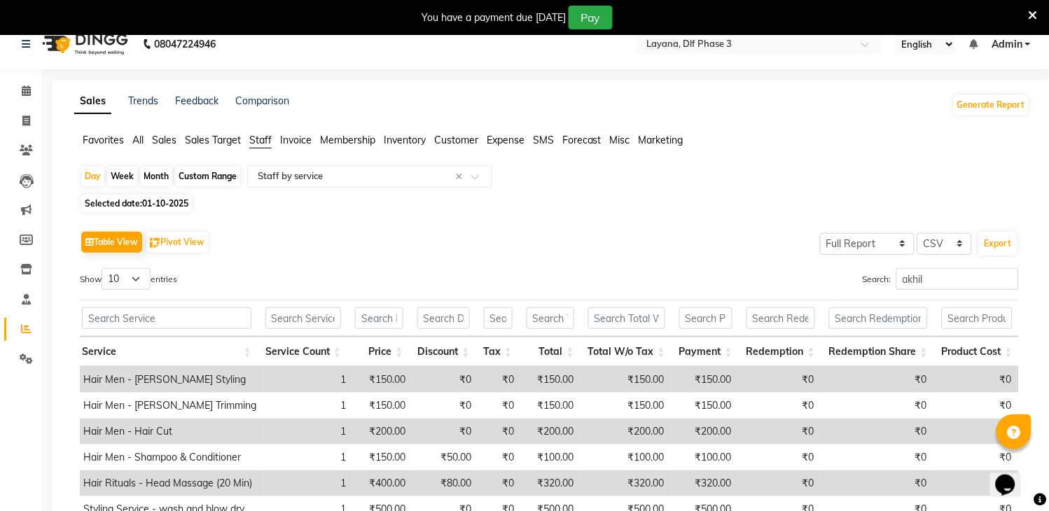
scroll to position [0, 0]
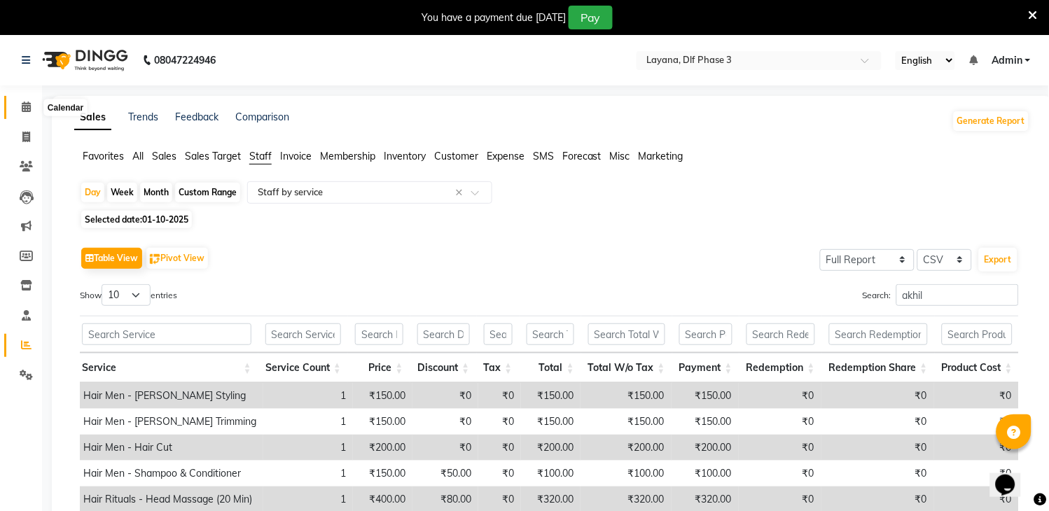
click at [22, 100] on span at bounding box center [26, 107] width 25 height 16
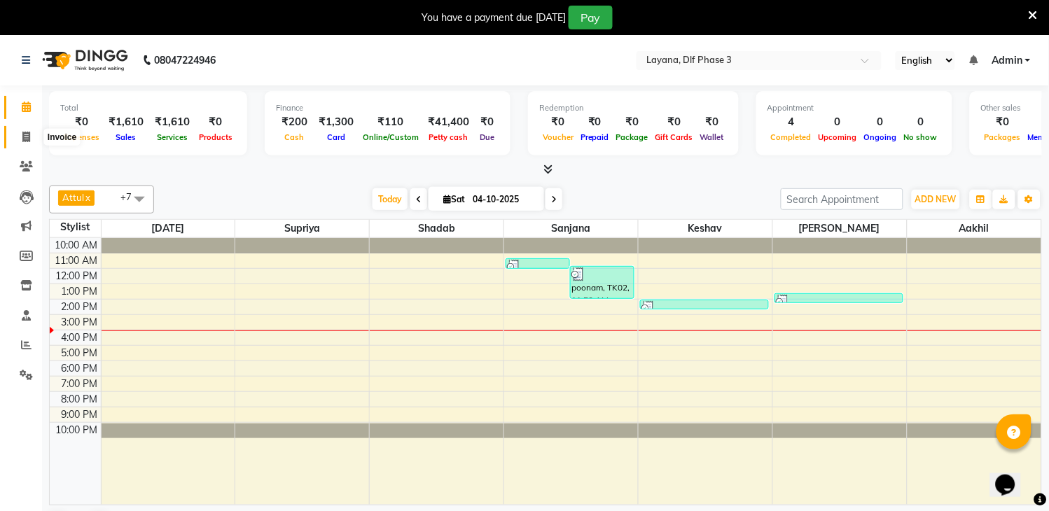
click at [26, 133] on icon at bounding box center [26, 137] width 8 height 11
select select "service"
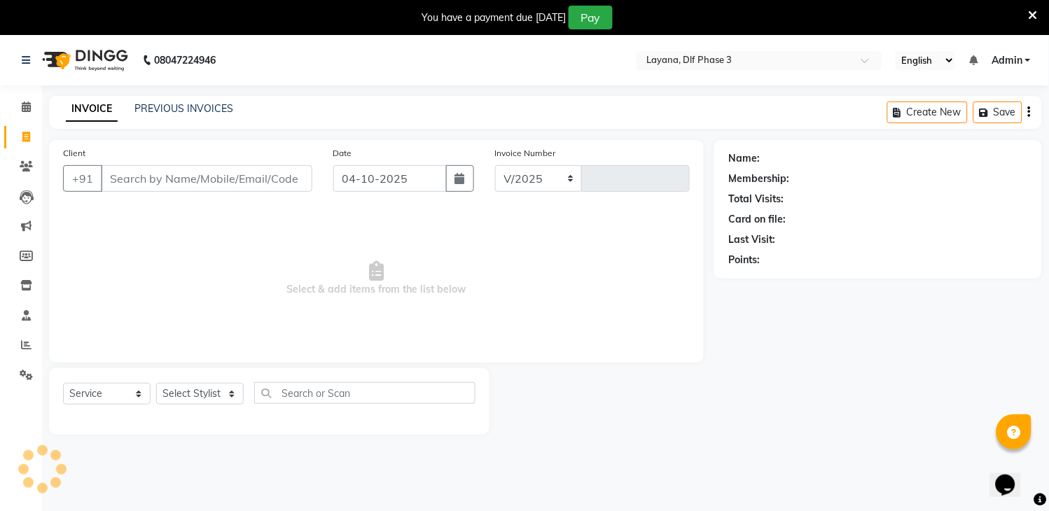
select select "6973"
type input "3341"
click at [158, 104] on link "PREVIOUS INVOICES" at bounding box center [183, 108] width 99 height 13
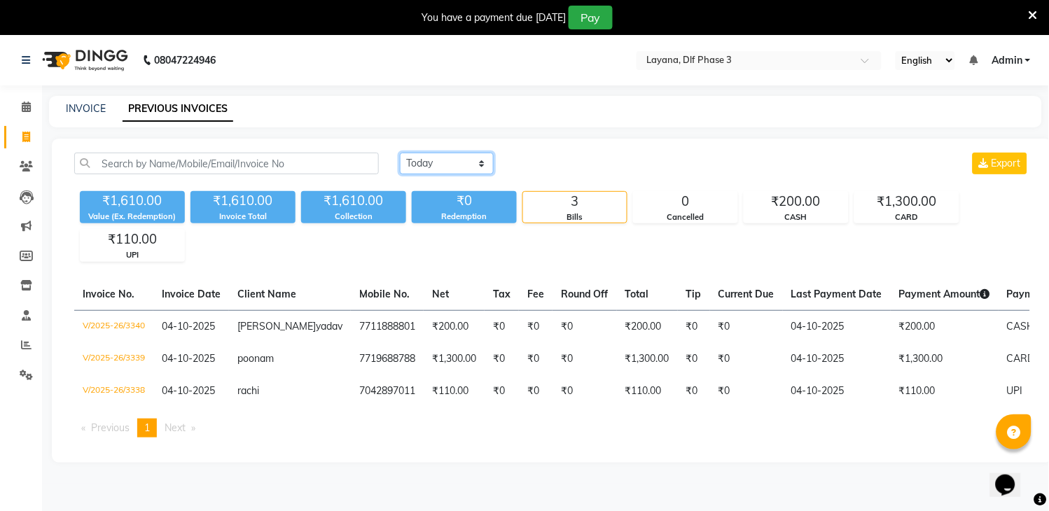
click at [450, 159] on select "[DATE] [DATE] Custom Range" at bounding box center [447, 164] width 94 height 22
select select "range"
click at [400, 153] on select "[DATE] [DATE] Custom Range" at bounding box center [447, 164] width 94 height 22
click at [593, 156] on input "04-10-2025" at bounding box center [561, 164] width 98 height 20
select select "10"
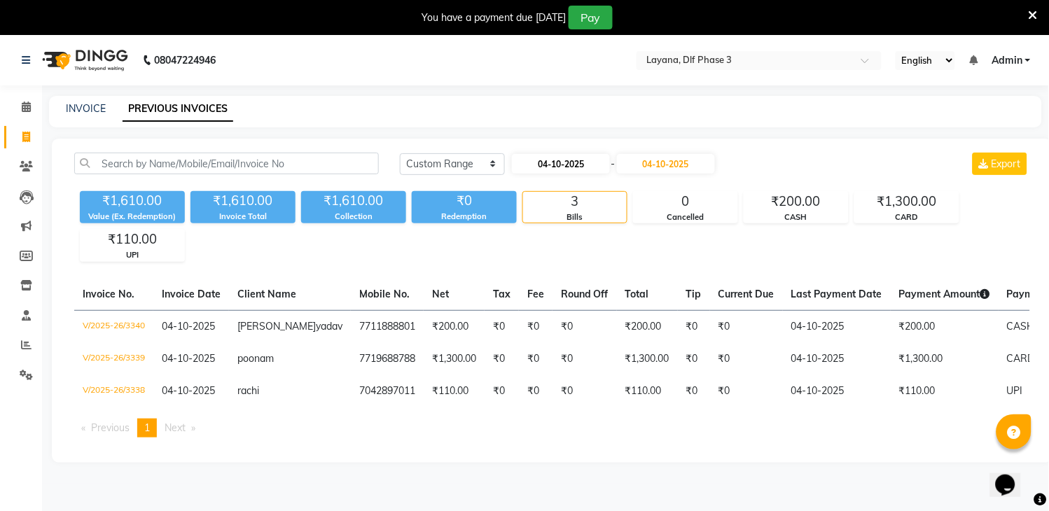
select select "2025"
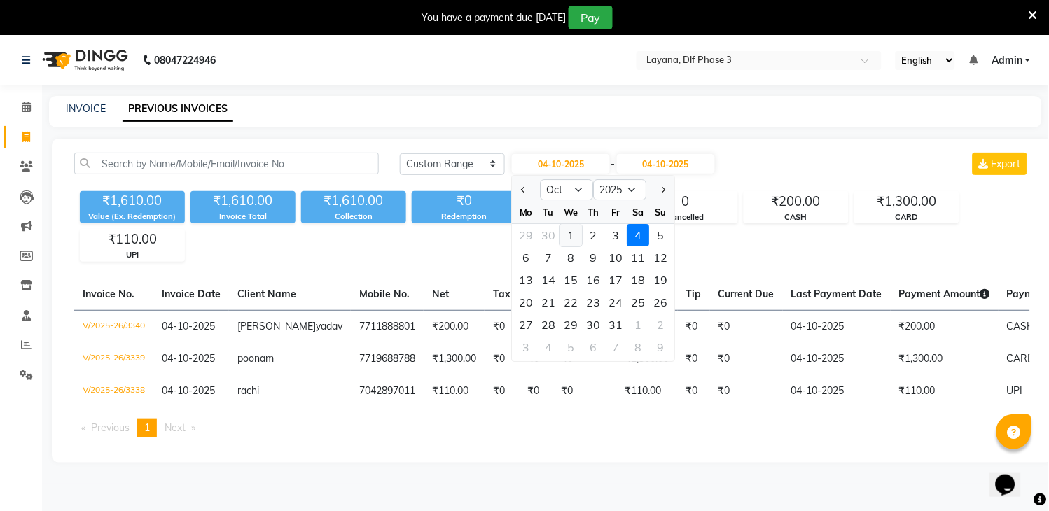
click at [570, 233] on div "1" at bounding box center [571, 235] width 22 height 22
type input "01-10-2025"
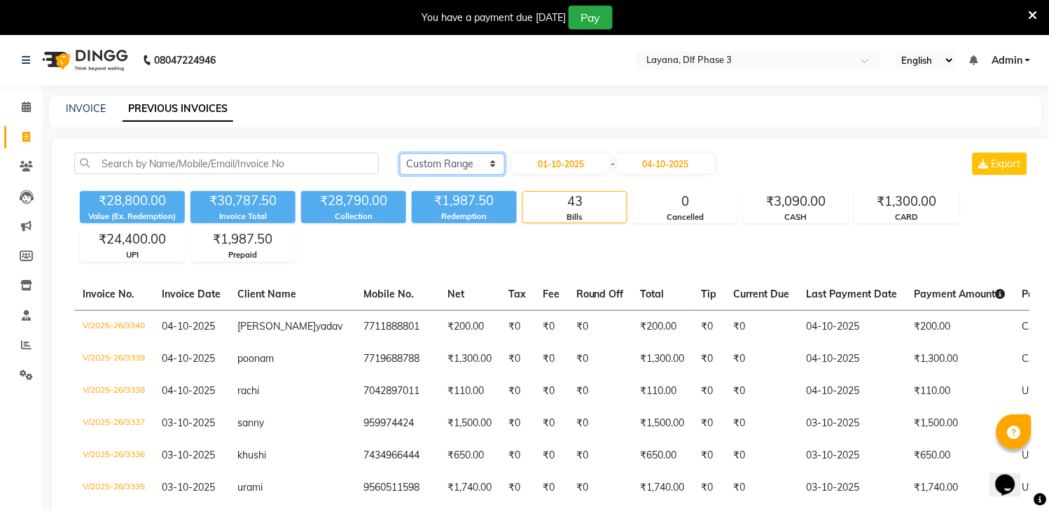
click at [455, 163] on select "[DATE] [DATE] Custom Range" at bounding box center [452, 164] width 105 height 22
click at [400, 153] on select "[DATE] [DATE] Custom Range" at bounding box center [452, 164] width 105 height 22
click at [22, 107] on icon at bounding box center [26, 107] width 9 height 11
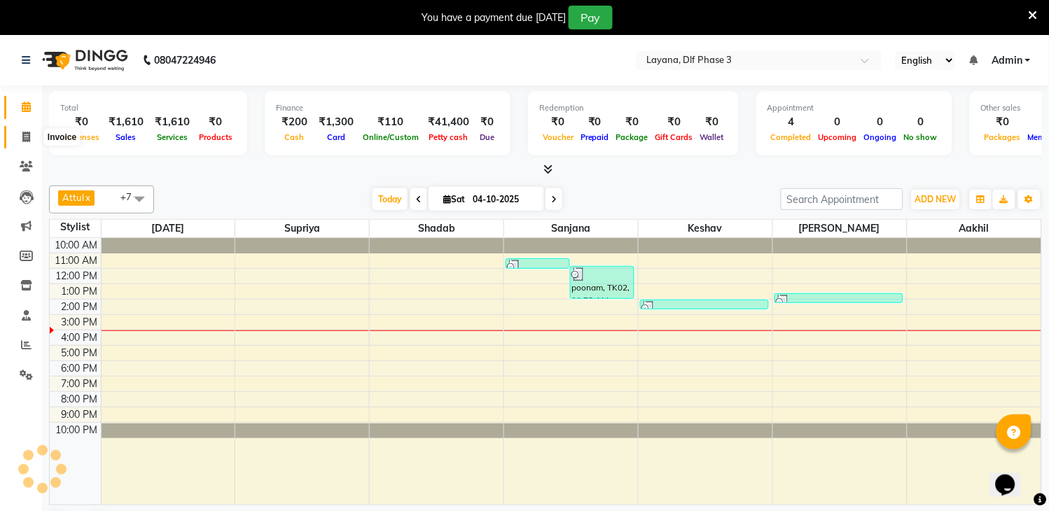
click at [27, 130] on span at bounding box center [26, 138] width 25 height 16
select select "service"
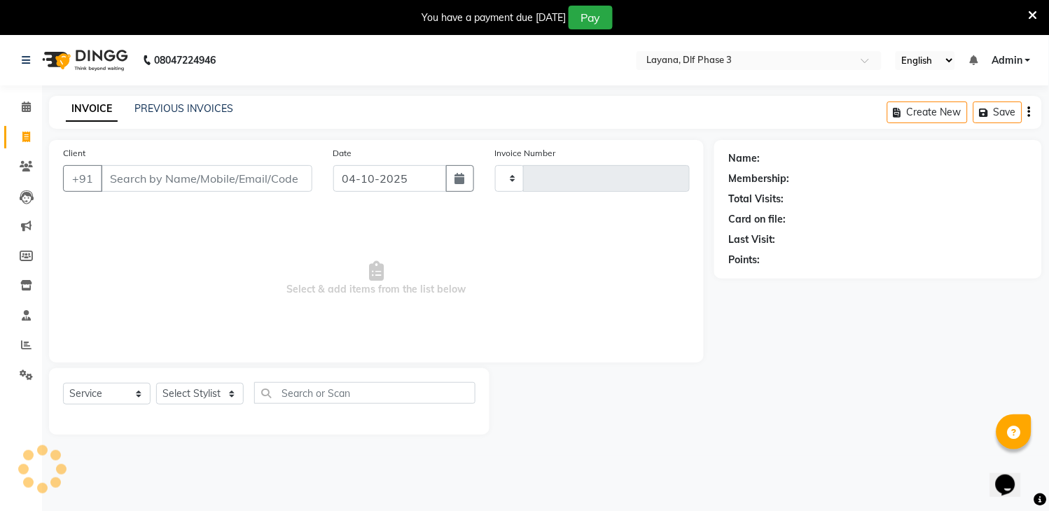
type input "3341"
select select "6973"
click at [170, 178] on input "Client" at bounding box center [207, 178] width 212 height 27
type input "999999999999999"
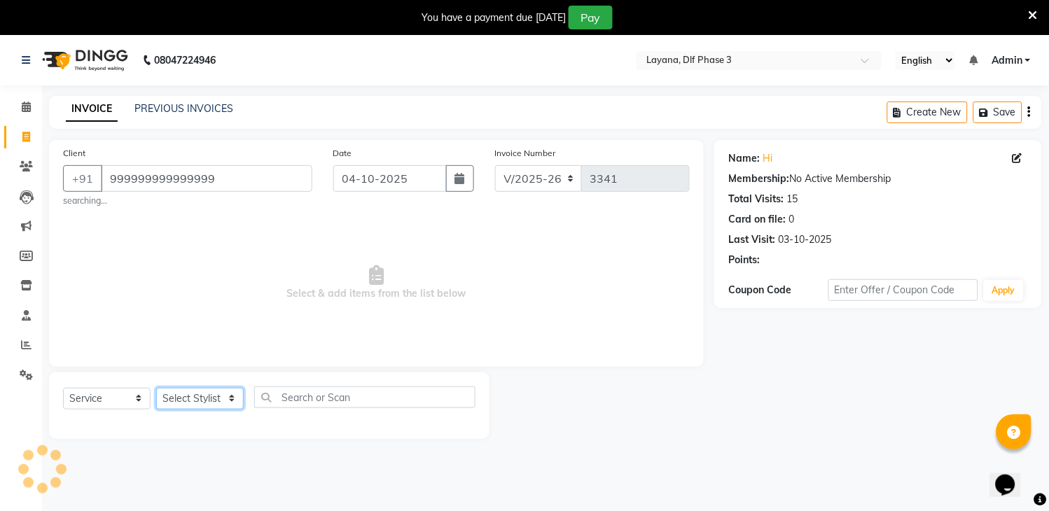
click at [182, 388] on select "Select Stylist [PERSON_NAME] [PERSON_NAME] kamal [DATE][PERSON_NAME] krishna [P…" at bounding box center [200, 399] width 88 height 22
select select "93088"
click at [156, 388] on select "Select Stylist [PERSON_NAME] [PERSON_NAME] kamal [DATE][PERSON_NAME] krishna [P…" at bounding box center [200, 399] width 88 height 22
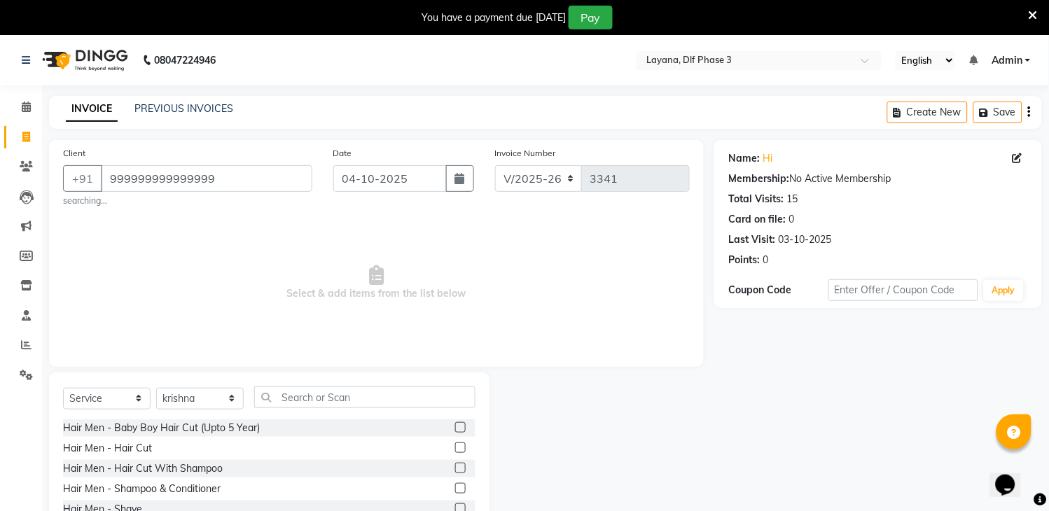
click at [455, 445] on label at bounding box center [460, 448] width 11 height 11
click at [455, 445] on input "checkbox" at bounding box center [459, 448] width 9 height 9
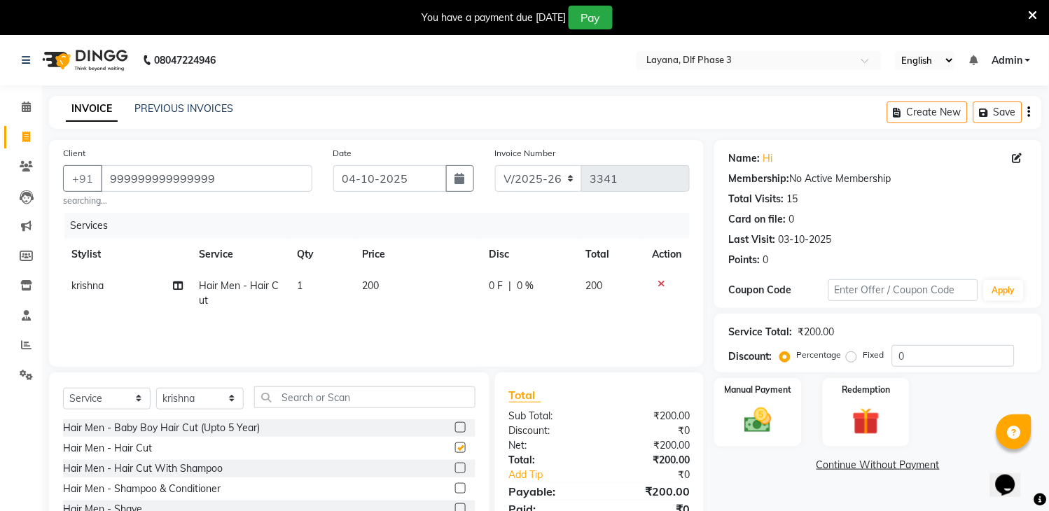
checkbox input "false"
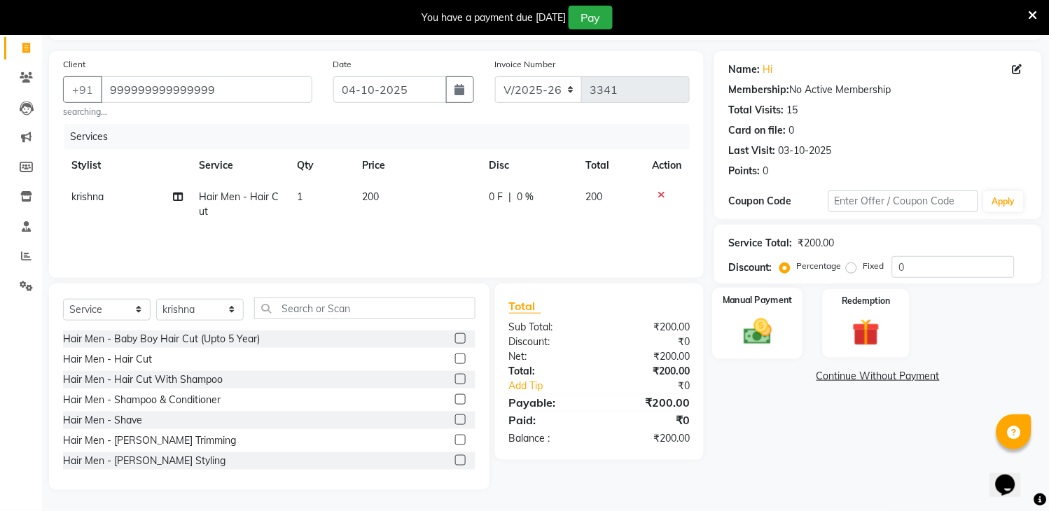
click at [775, 313] on div "Manual Payment" at bounding box center [758, 323] width 90 height 71
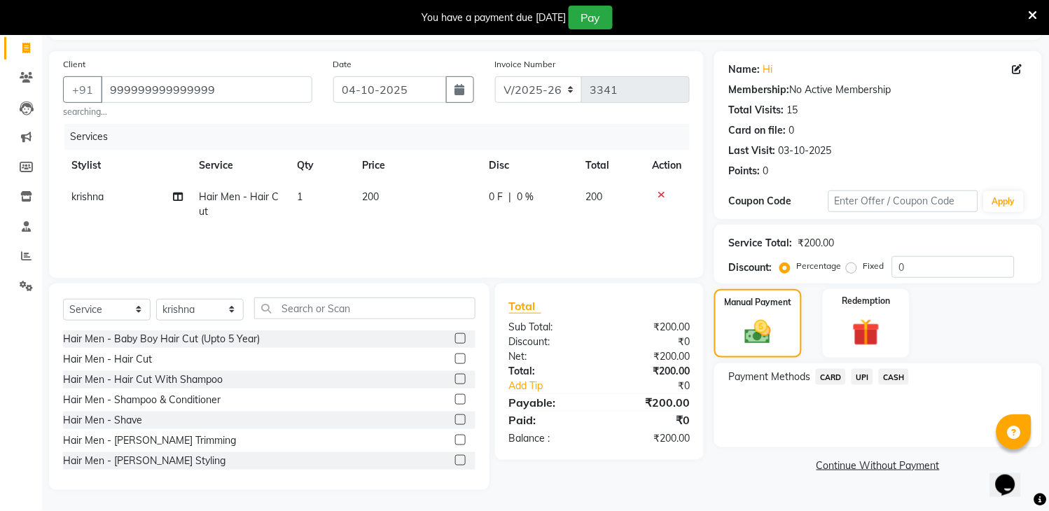
click at [860, 372] on span "UPI" at bounding box center [863, 377] width 22 height 16
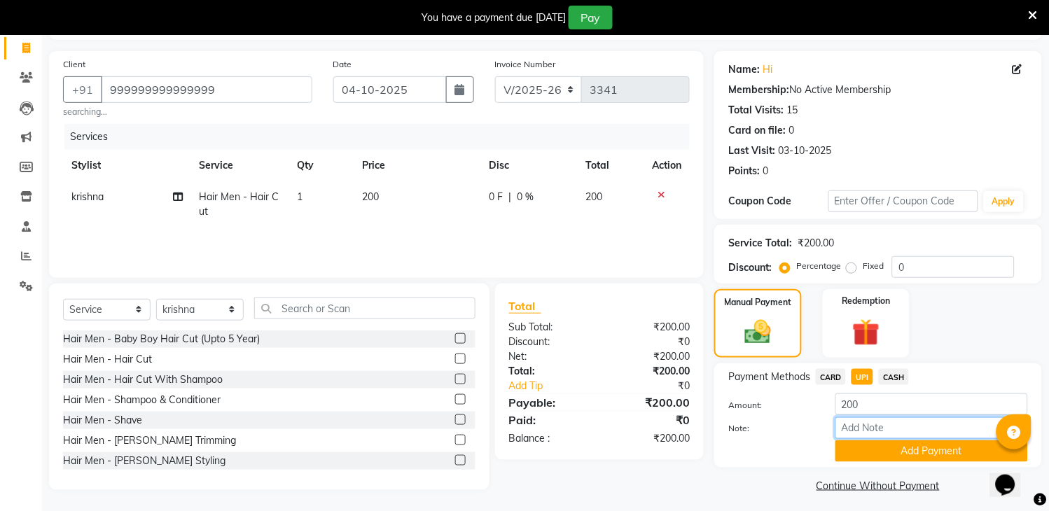
click at [878, 431] on input "Note:" at bounding box center [932, 428] width 193 height 22
type input "50 tip"
click at [29, 73] on icon at bounding box center [26, 77] width 13 height 11
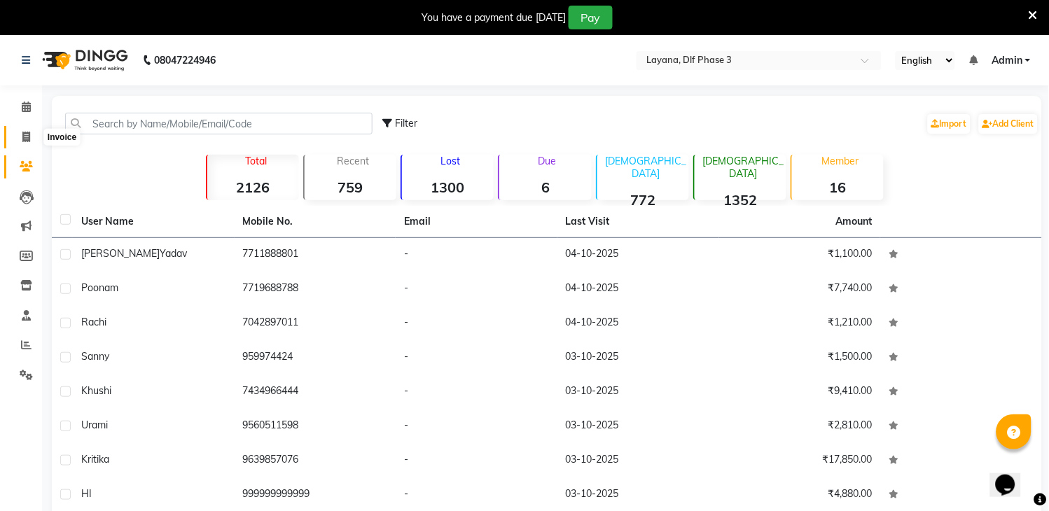
click at [29, 135] on icon at bounding box center [26, 137] width 8 height 11
select select "service"
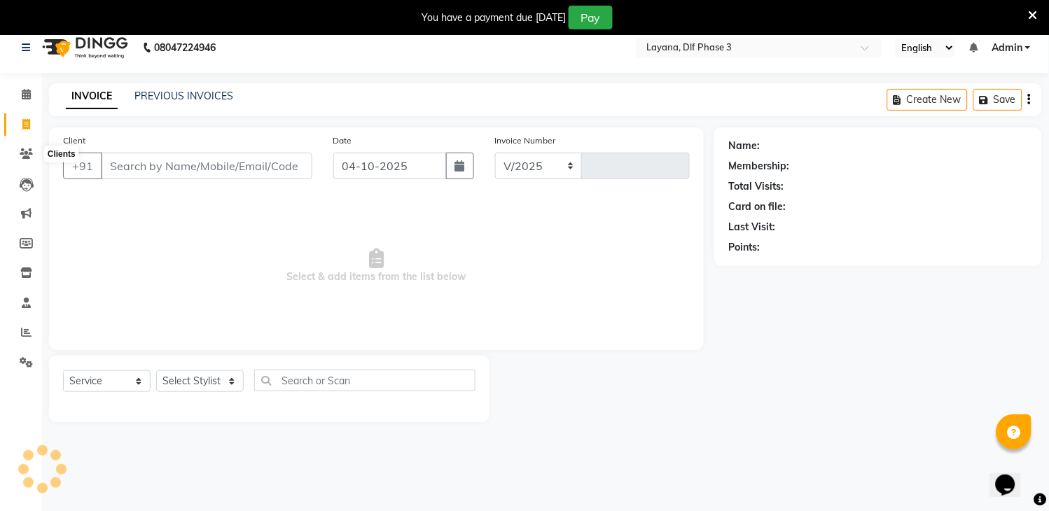
select select "6973"
type input "3341"
